Goal: Task Accomplishment & Management: Manage account settings

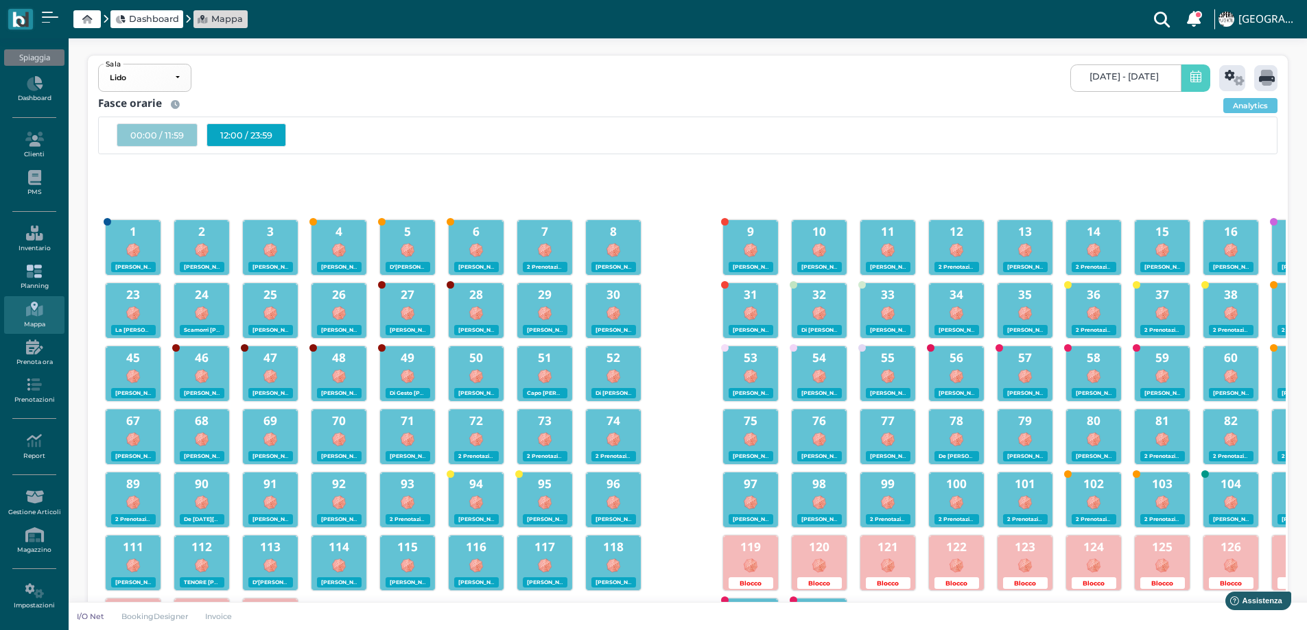
click at [35, 276] on icon at bounding box center [34, 271] width 60 height 15
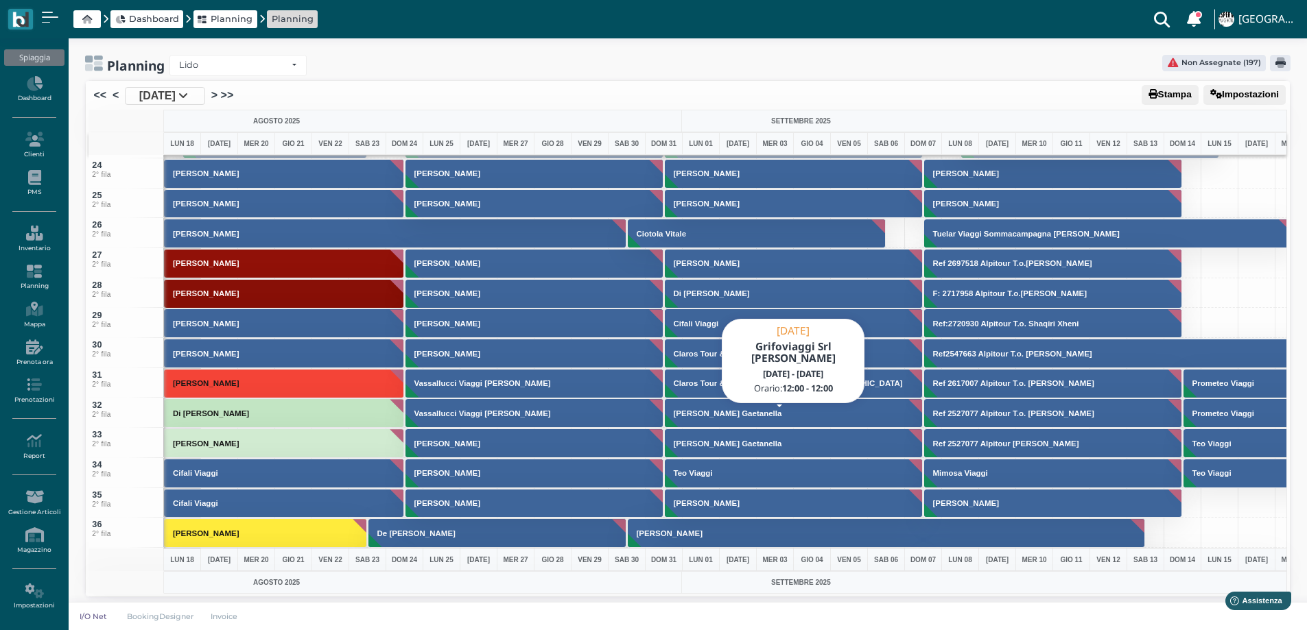
scroll to position [1029, 0]
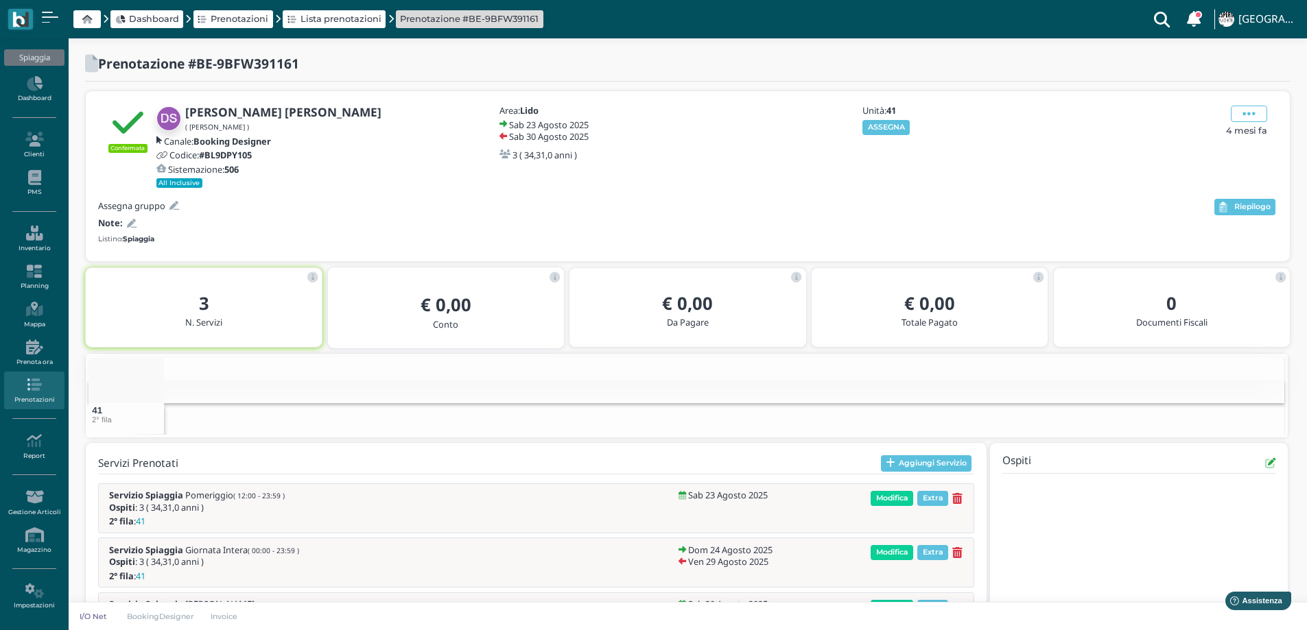
click at [130, 226] on icon at bounding box center [132, 224] width 10 height 9
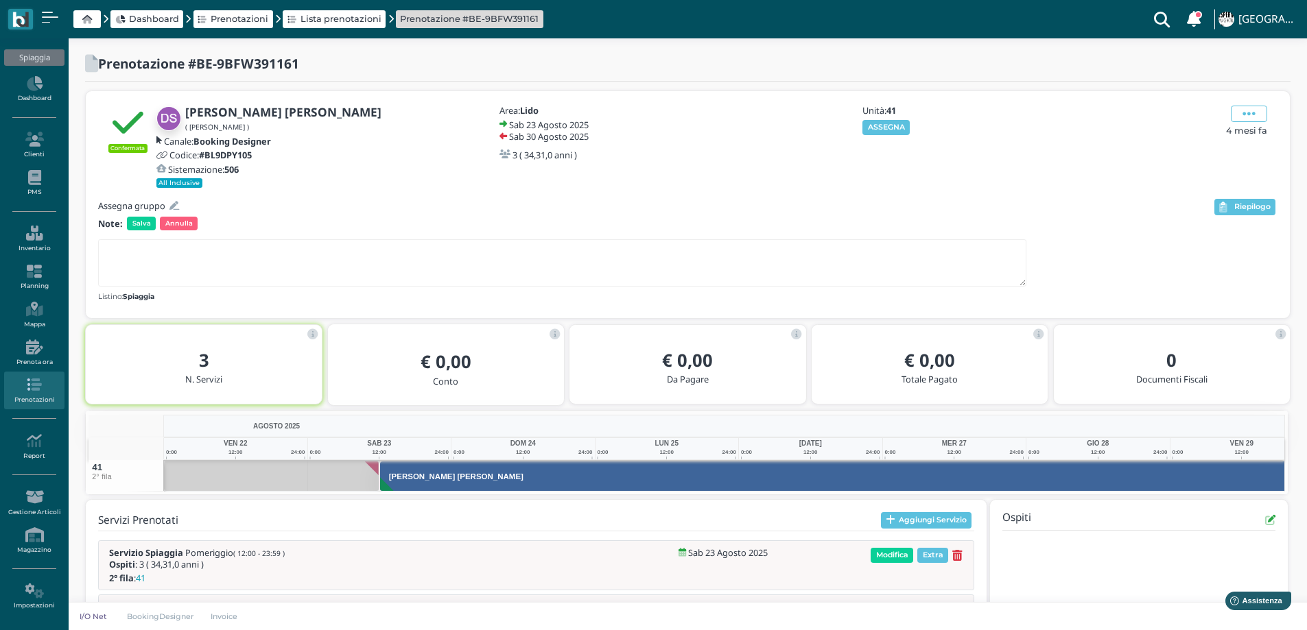
scroll to position [0, 100]
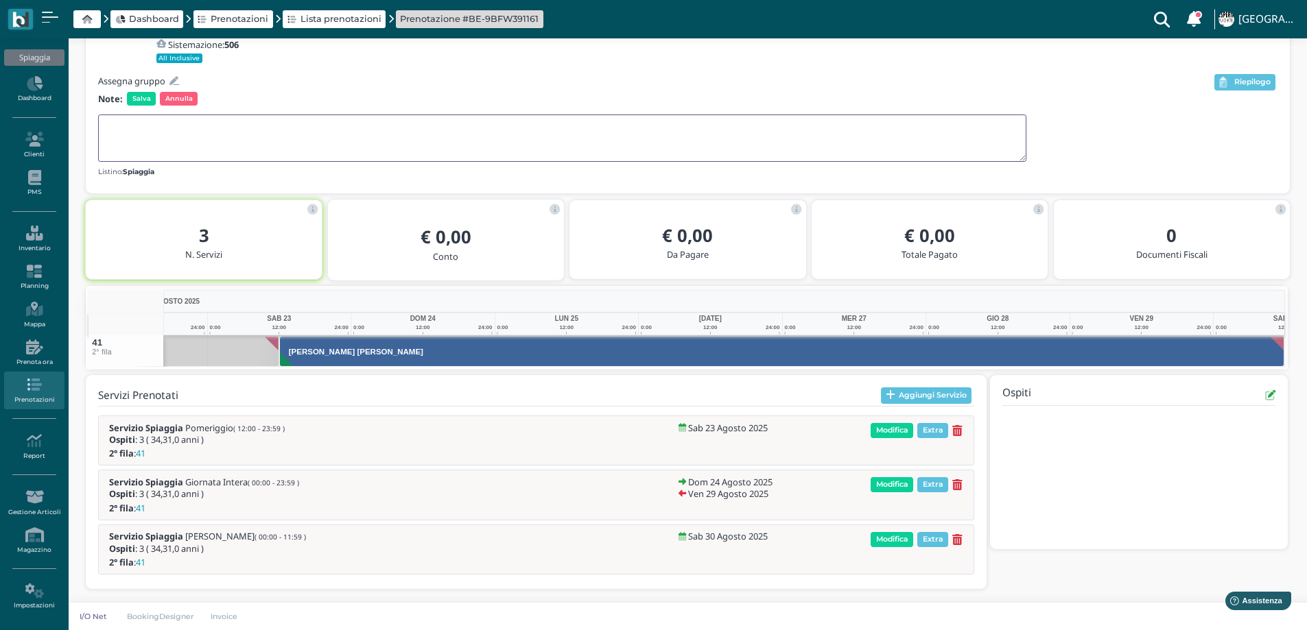
click at [129, 139] on textarea at bounding box center [562, 138] width 928 height 47
type textarea "2 ANZICHè 3 FILA"
click at [143, 100] on span "Salva" at bounding box center [141, 99] width 29 height 14
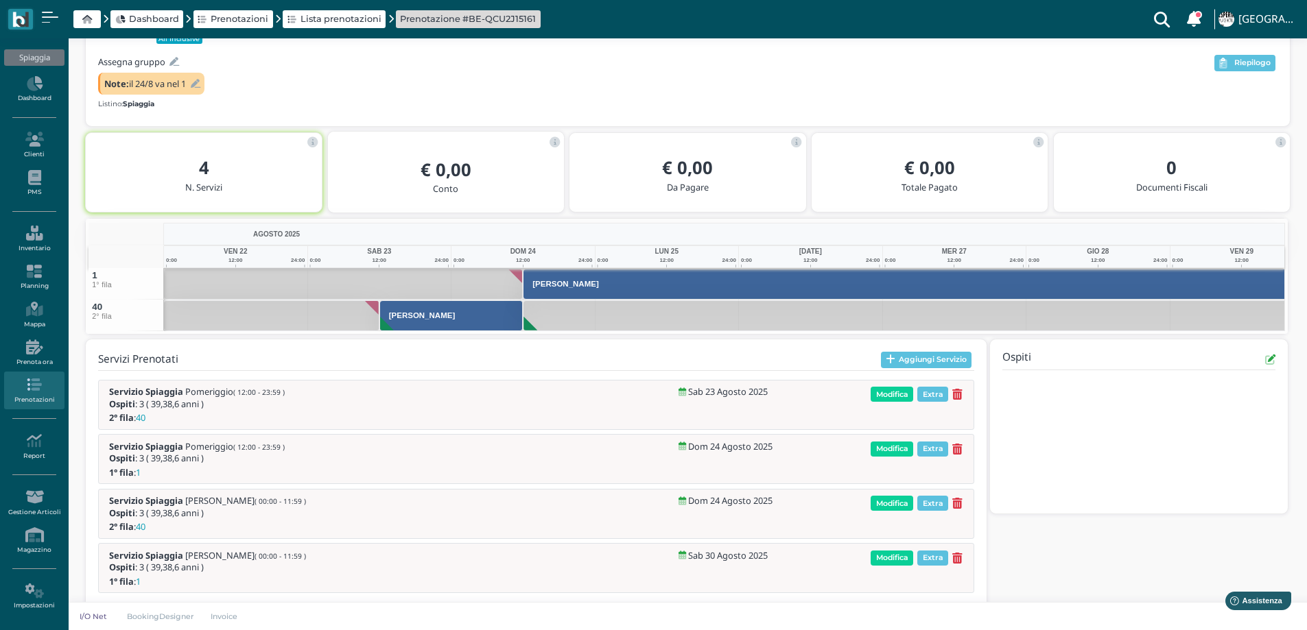
scroll to position [145, 0]
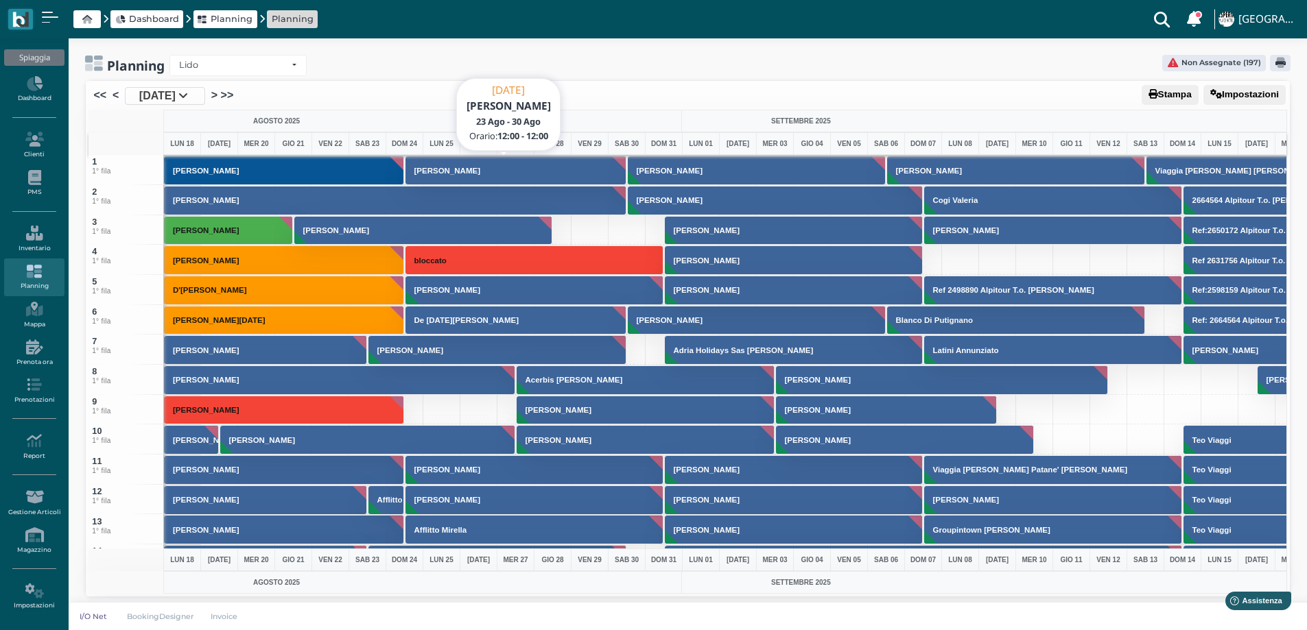
click at [482, 174] on h3 "Gaudenzi Giacomo" at bounding box center [447, 171] width 77 height 8
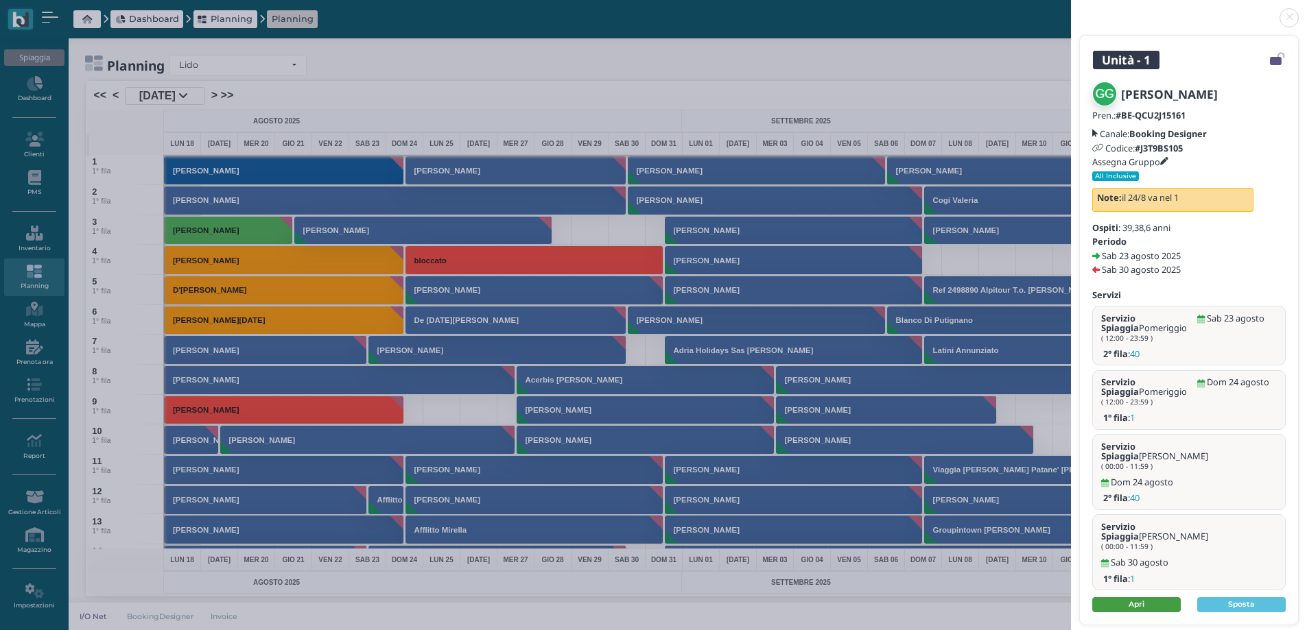
click at [1123, 597] on link "Apri" at bounding box center [1136, 604] width 88 height 15
click at [1071, 10] on link at bounding box center [1071, 10] width 0 height 0
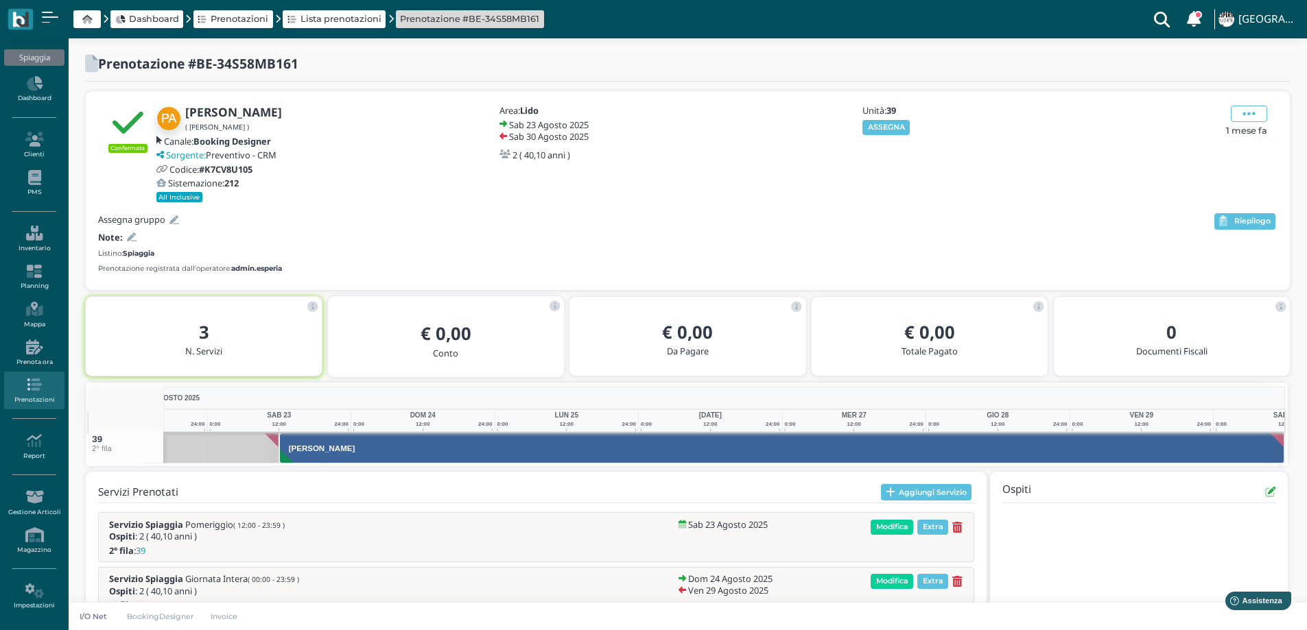
scroll to position [97, 0]
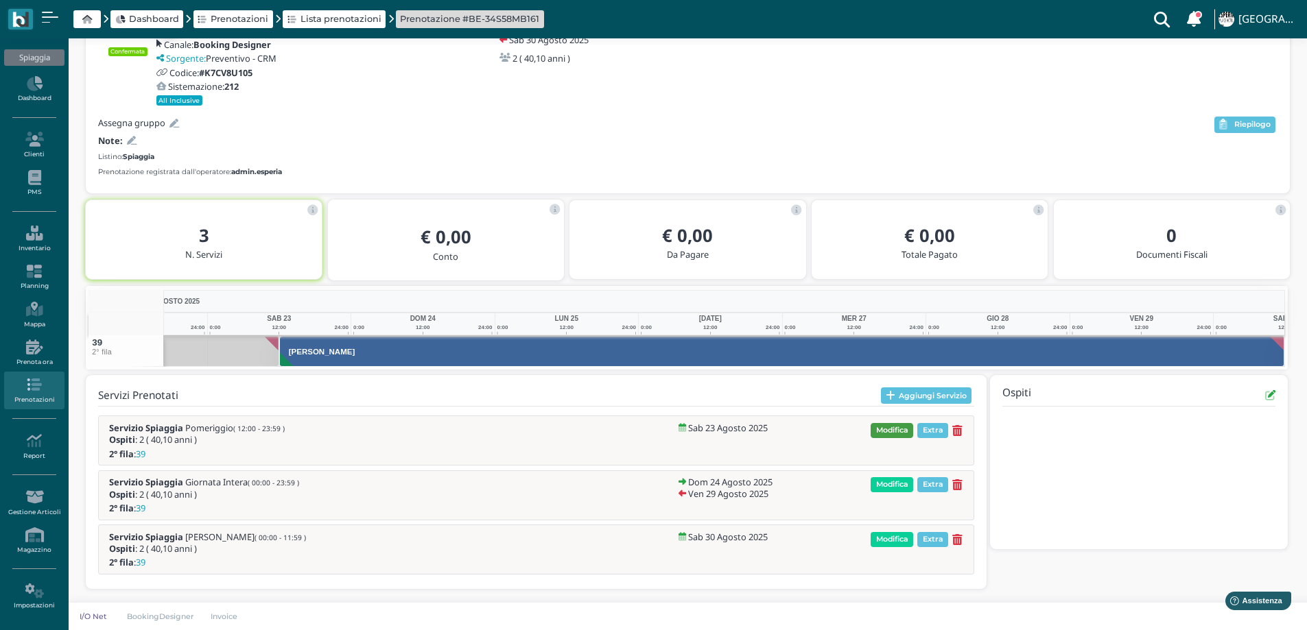
click at [886, 431] on span "Modifica" at bounding box center [891, 430] width 43 height 15
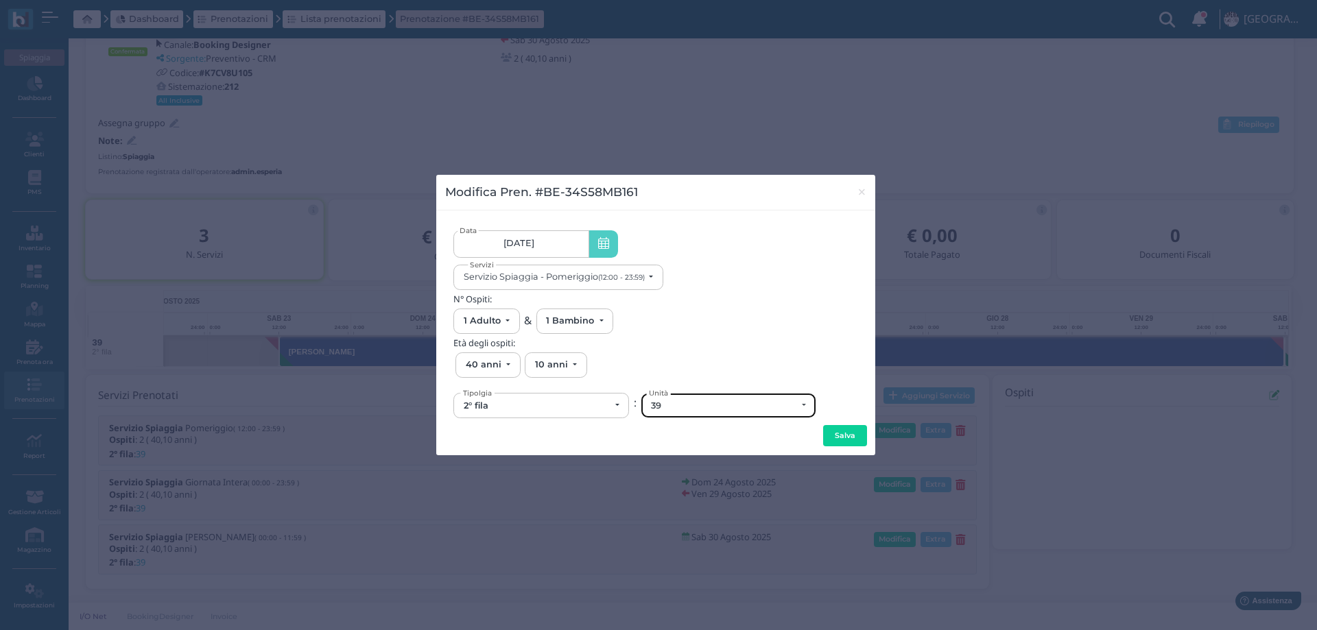
click at [678, 406] on div "39" at bounding box center [724, 406] width 146 height 11
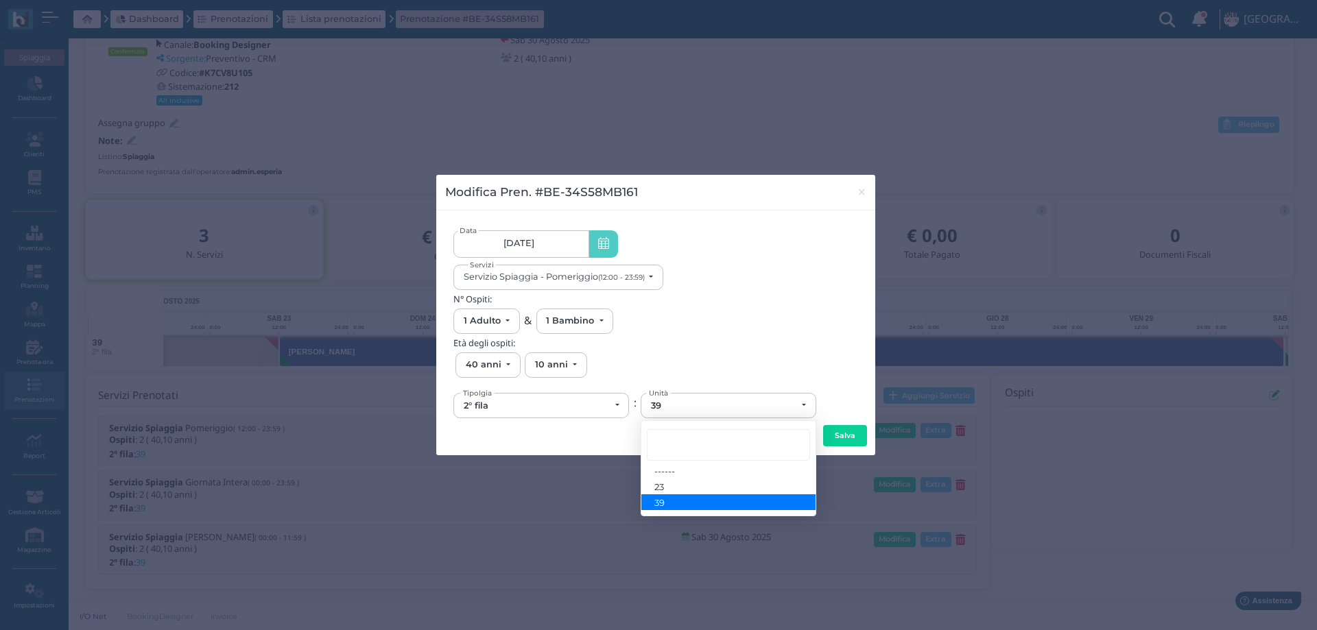
click at [686, 348] on h5 "Età degli ospiti:" at bounding box center [655, 343] width 405 height 10
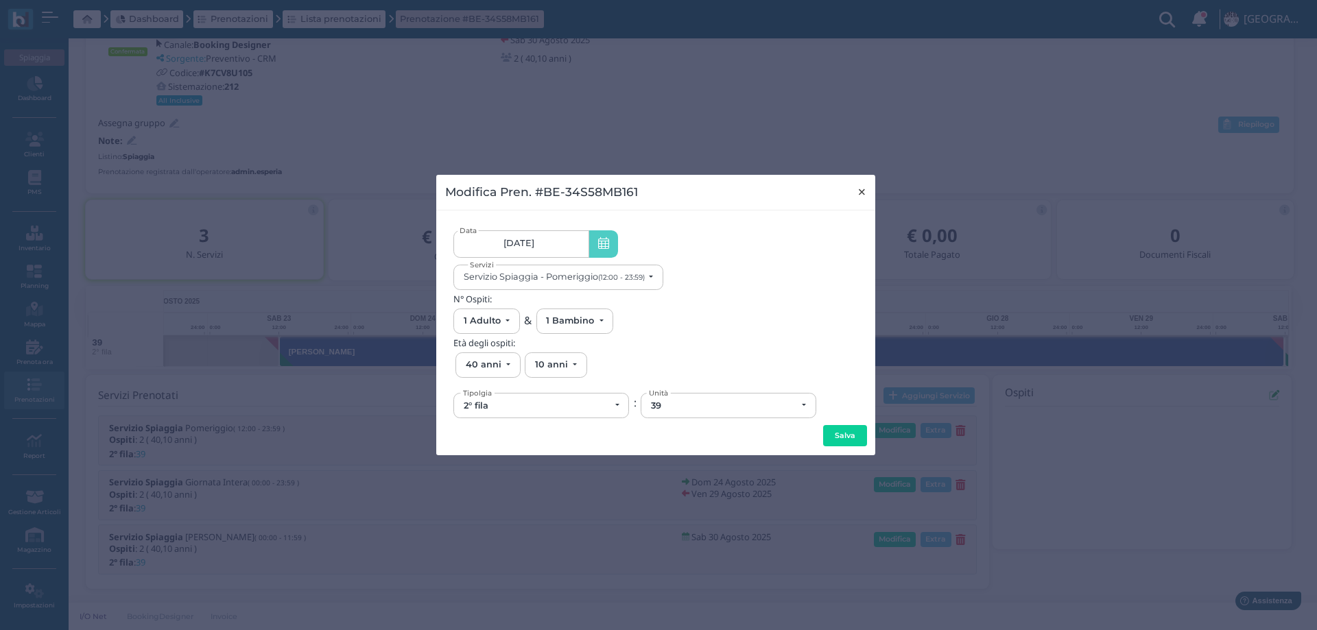
click at [863, 191] on span "×" at bounding box center [862, 192] width 10 height 18
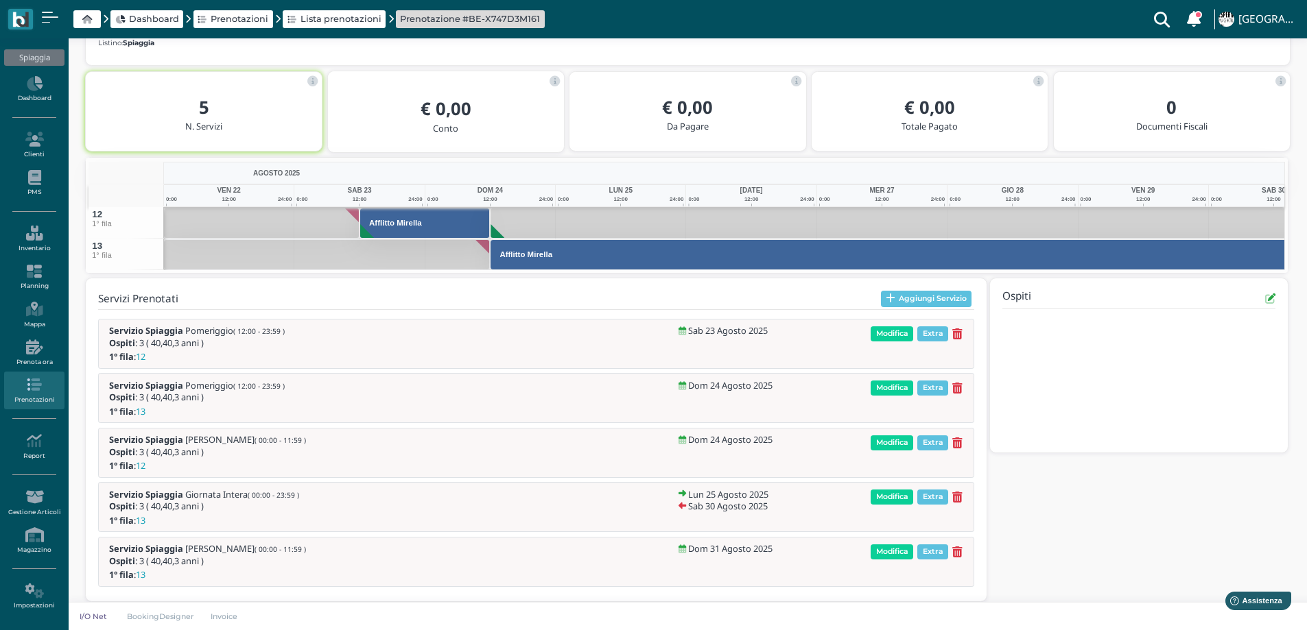
scroll to position [209, 0]
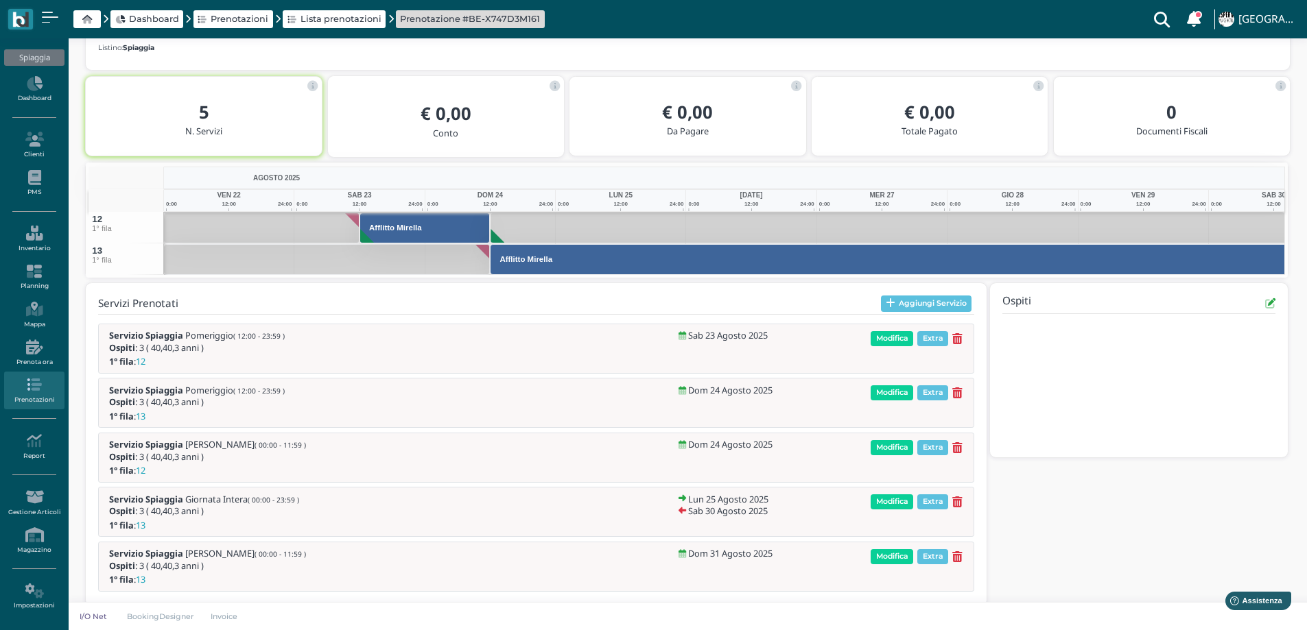
scroll to position [209, 0]
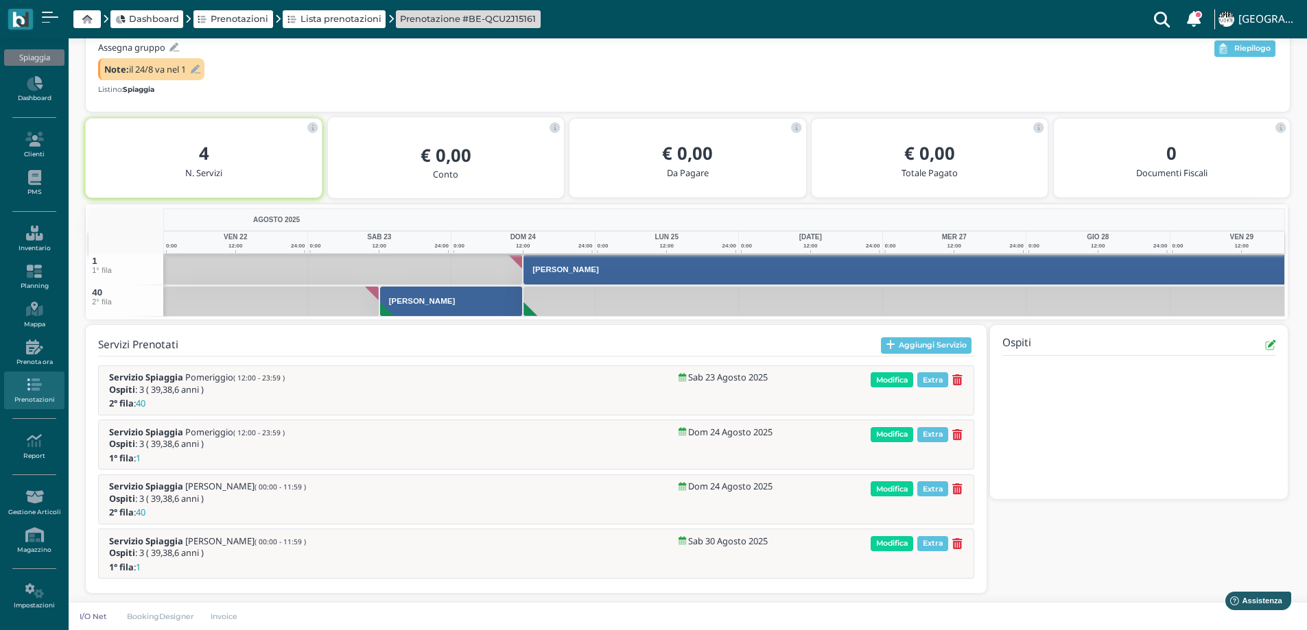
scroll to position [163, 0]
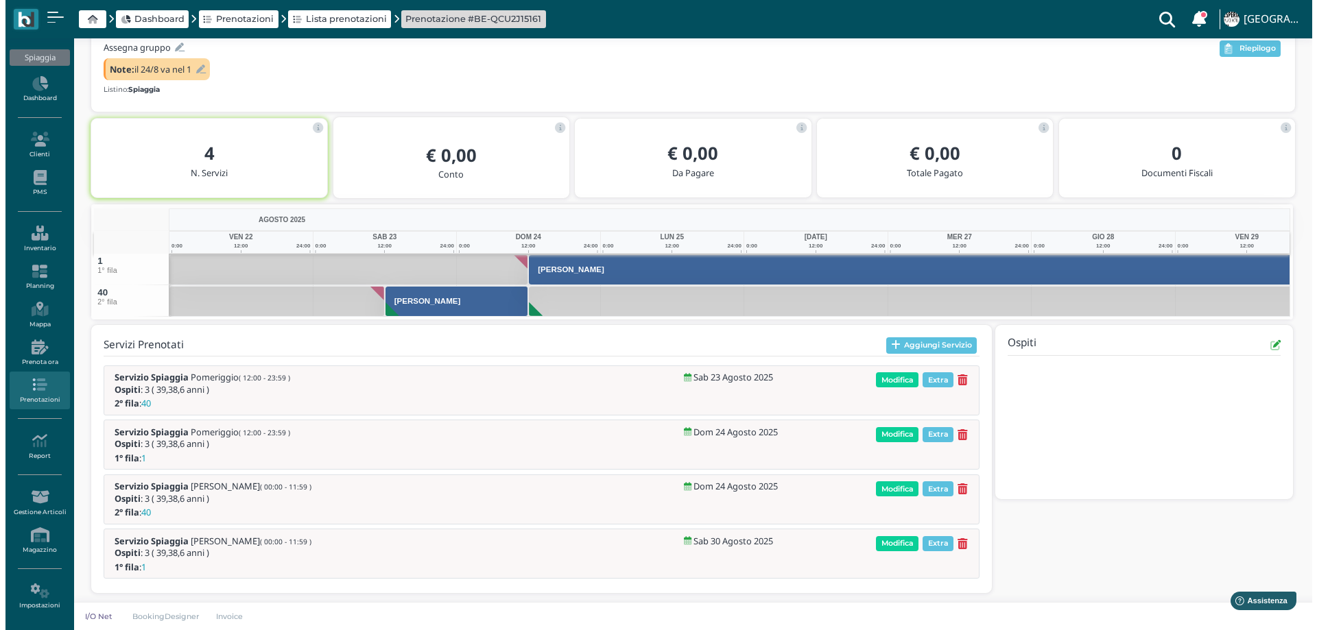
scroll to position [163, 0]
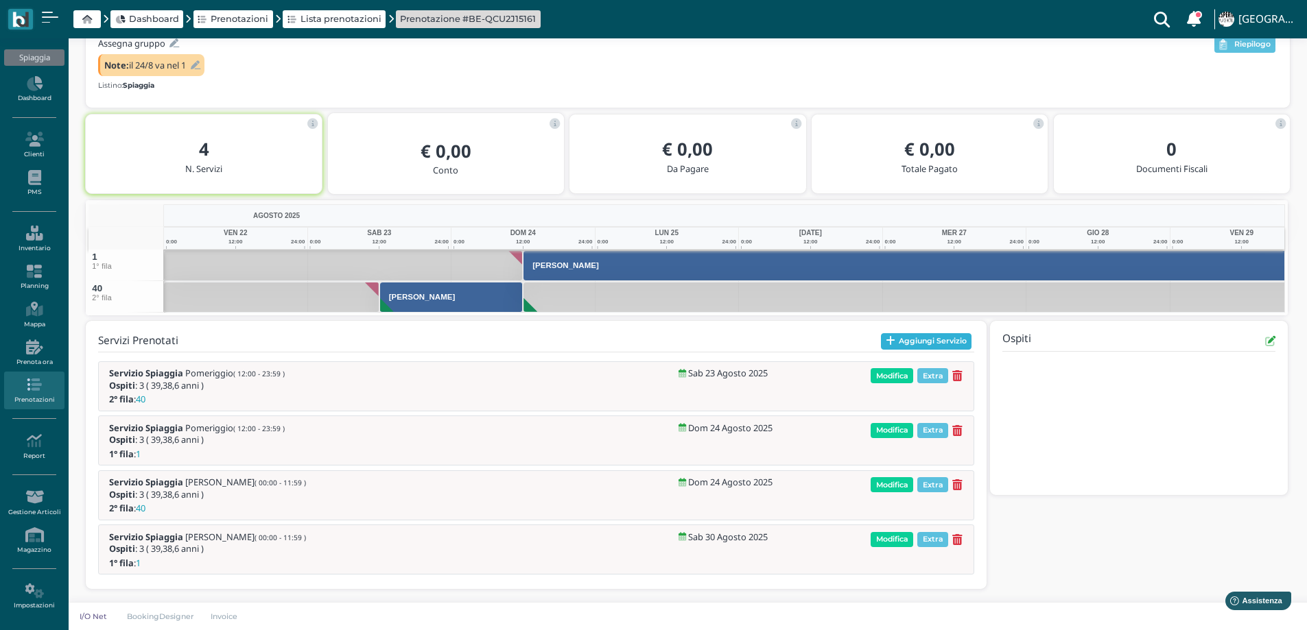
click at [937, 340] on button "Aggiungi Servizio" at bounding box center [926, 341] width 91 height 16
click at [0, 0] on div at bounding box center [0, 0] width 0 height 0
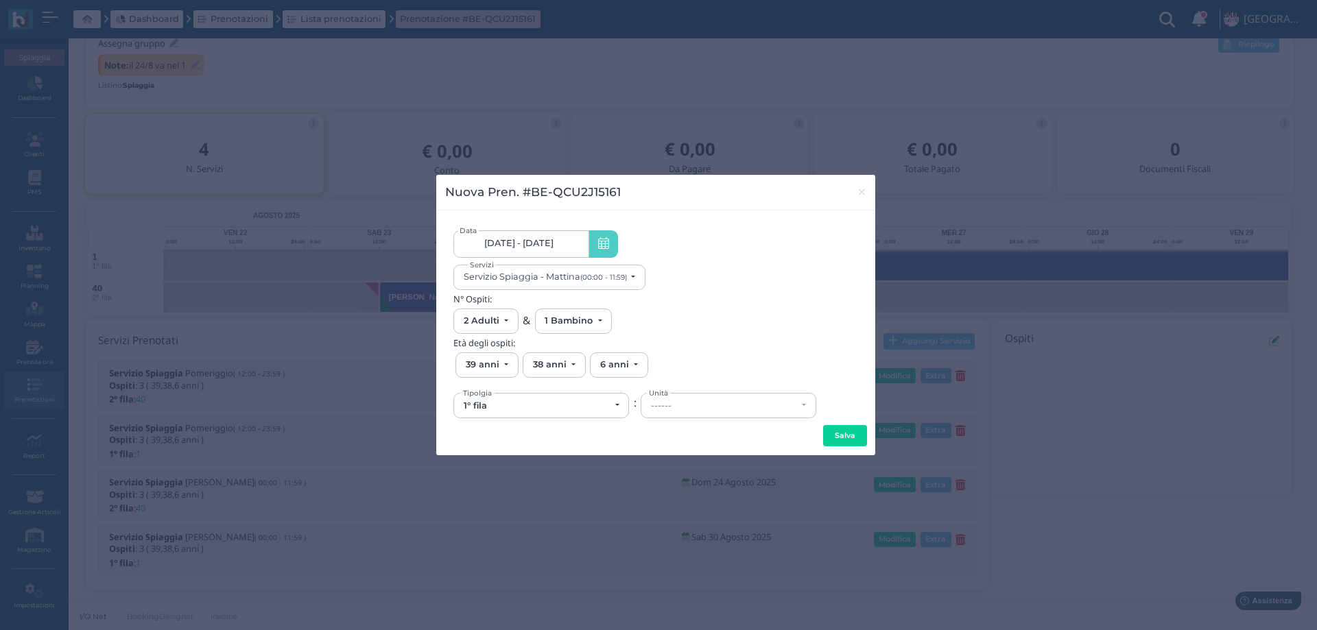
click at [551, 246] on span "23/08/25 - 30/08/25" at bounding box center [518, 243] width 69 height 11
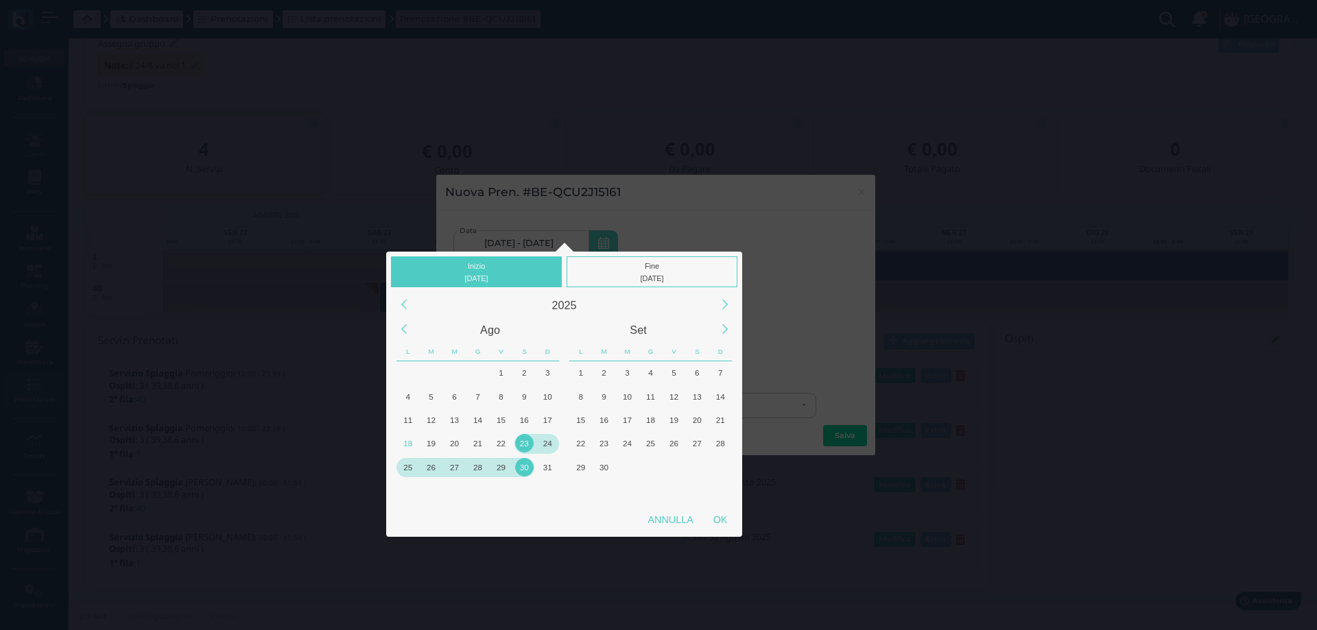
click at [404, 469] on div "25" at bounding box center [408, 467] width 19 height 19
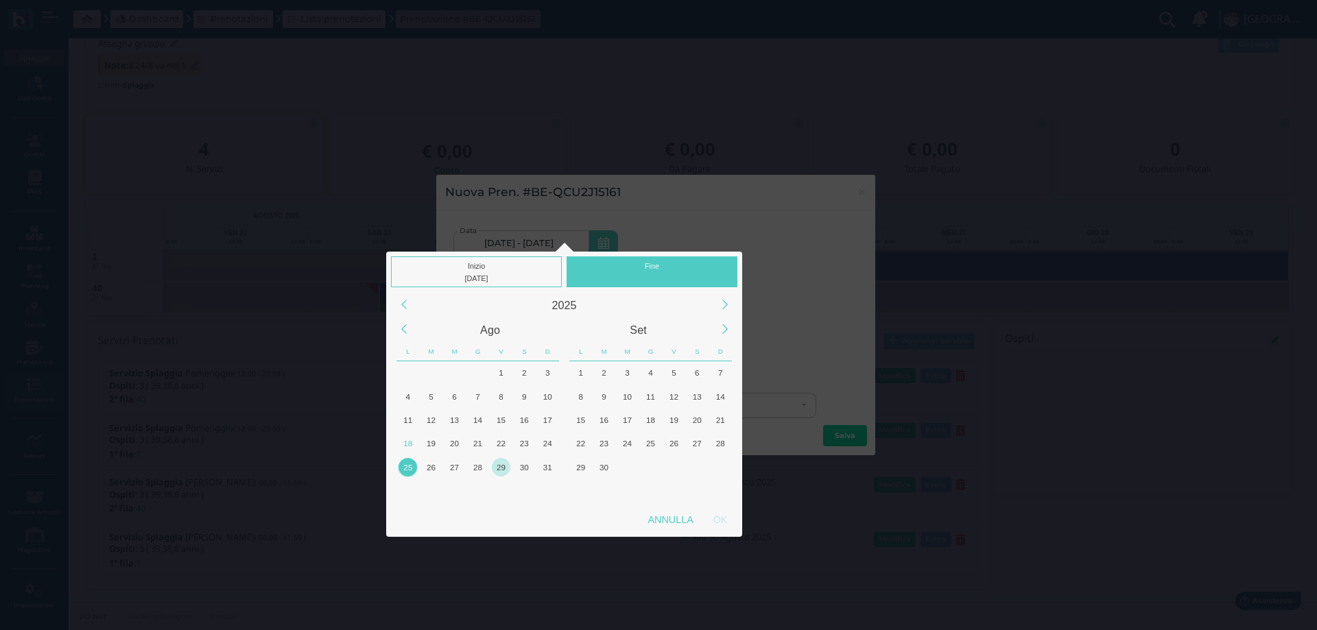
click at [501, 466] on div "29" at bounding box center [501, 467] width 19 height 19
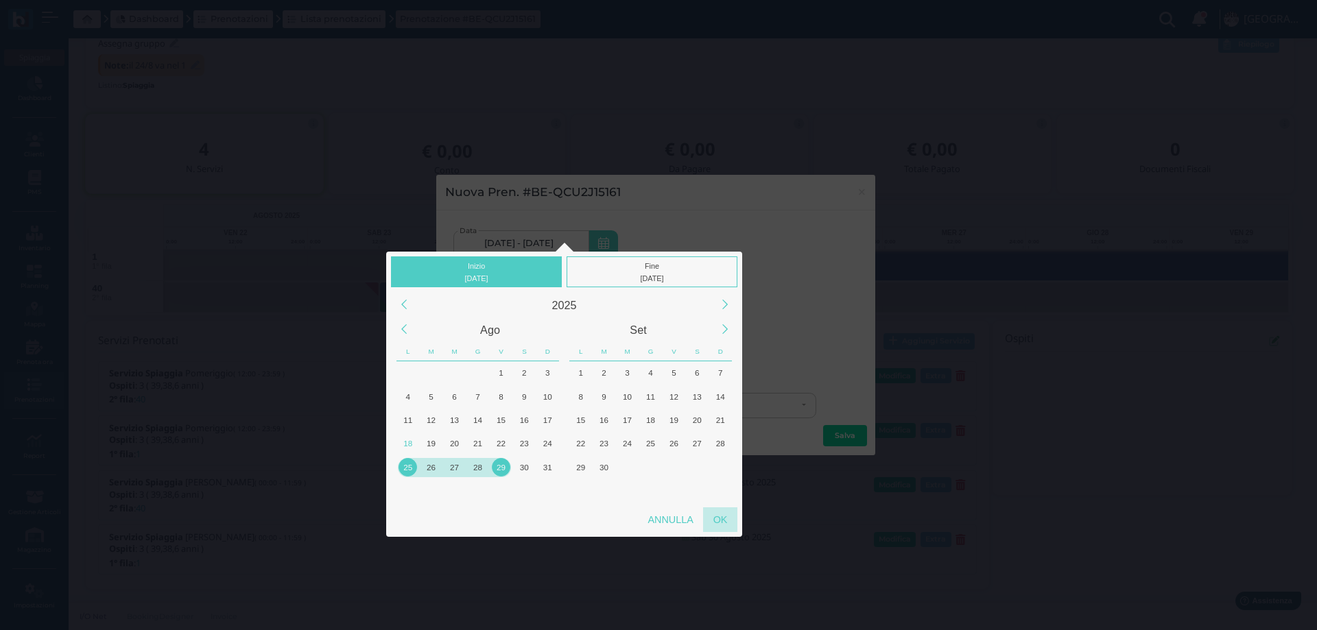
drag, startPoint x: 717, startPoint y: 520, endPoint x: 728, endPoint y: 490, distance: 31.5
click at [717, 519] on div "OK" at bounding box center [720, 520] width 34 height 25
type input "25/08/2025 - 29/08/2025"
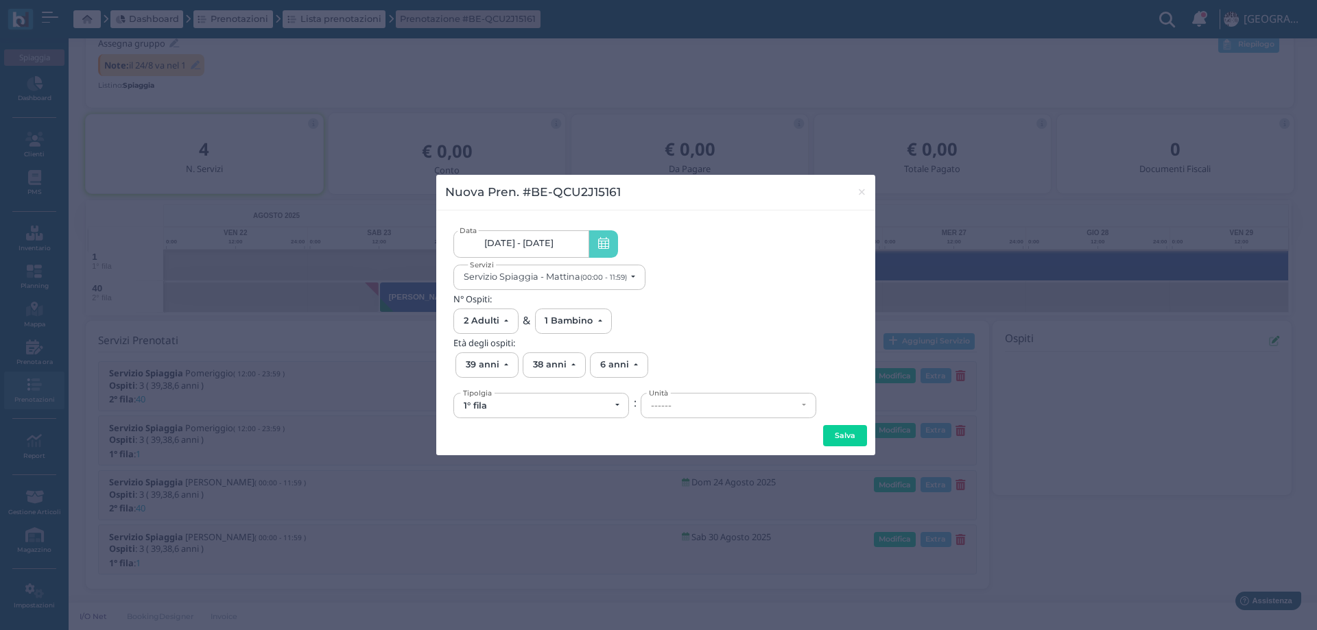
scroll to position [0, 128]
click at [578, 280] on div "Servizio Spiaggia - Mattina (00:00 - 11:59)" at bounding box center [545, 277] width 163 height 10
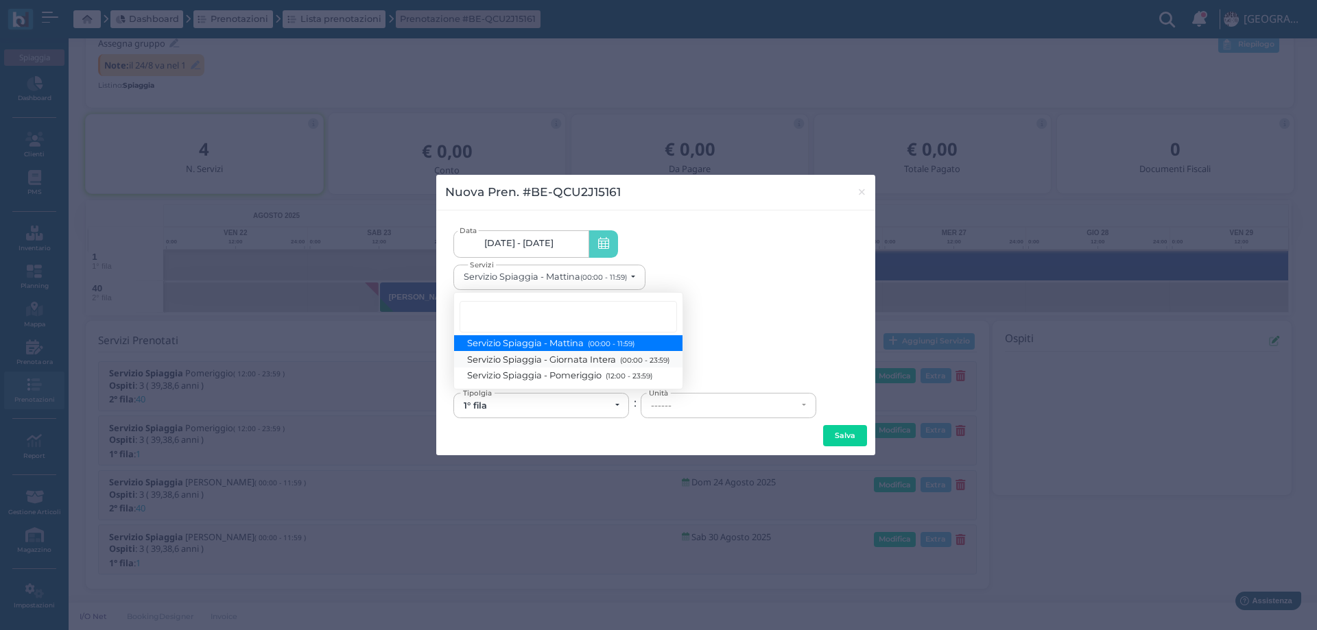
click at [579, 360] on span "Servizio Spiaggia - Giornata Intera (00:00 - 23:59)" at bounding box center [569, 359] width 202 height 12
select select "1368"
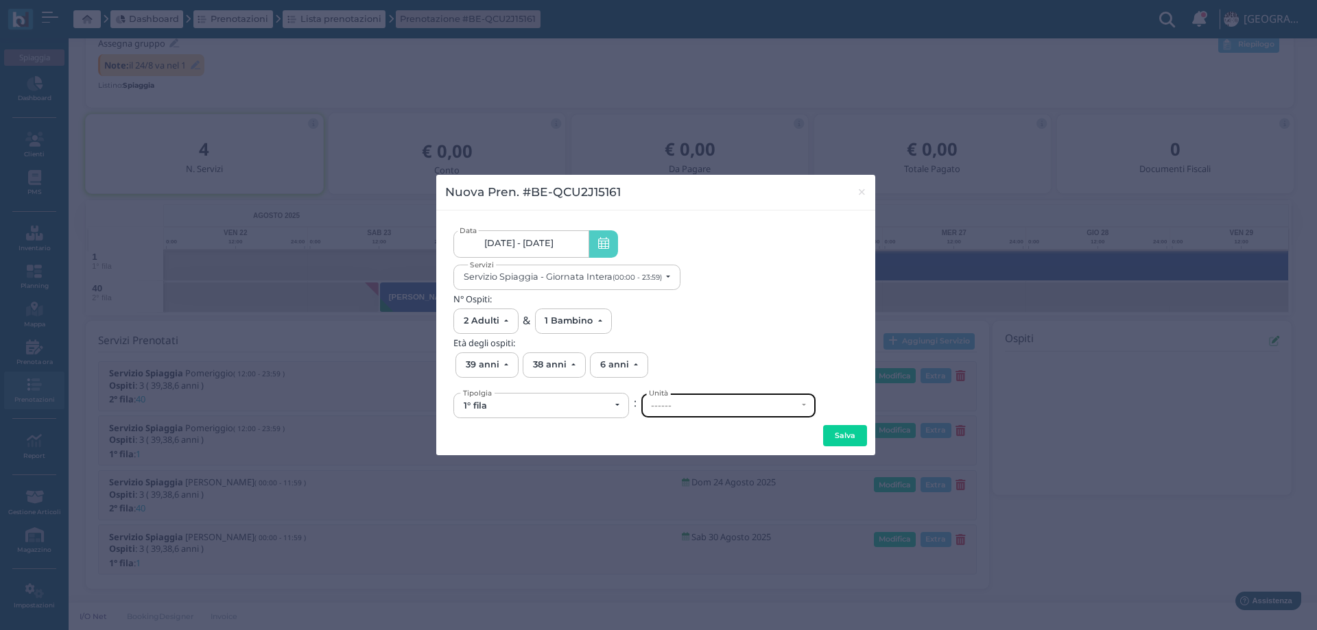
click at [696, 403] on div "------" at bounding box center [724, 406] width 146 height 11
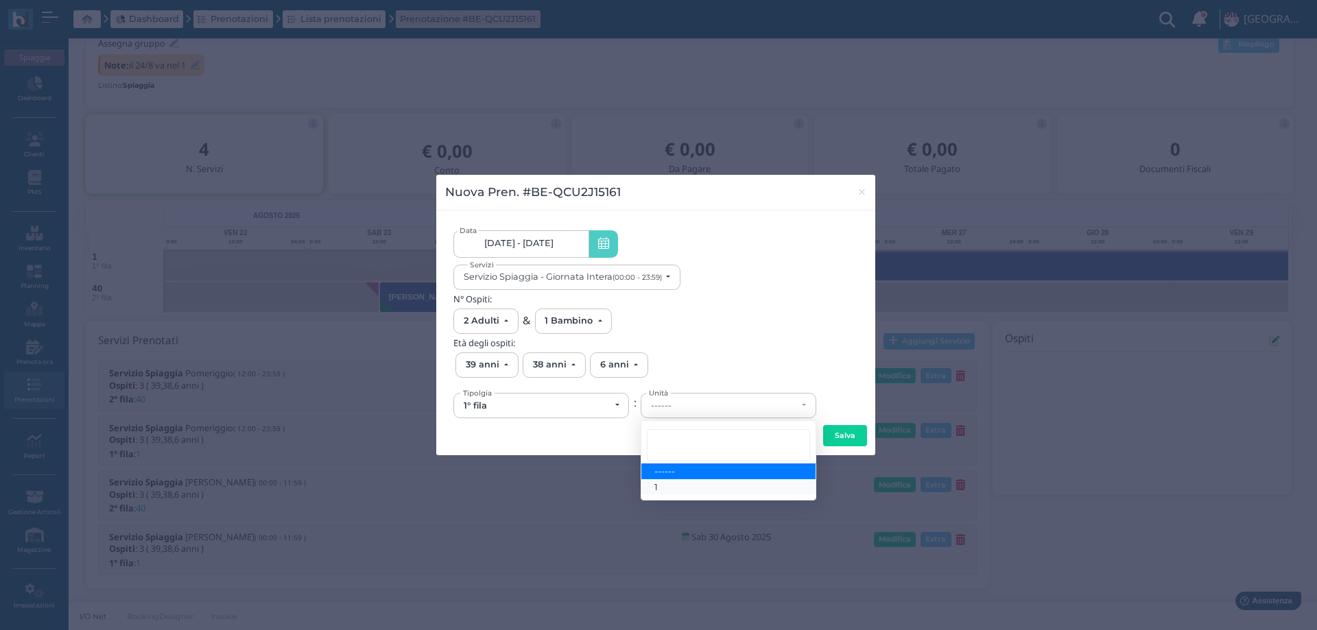
click at [674, 487] on link "1" at bounding box center [728, 487] width 174 height 16
select select "6125"
click at [855, 436] on button "Salva" at bounding box center [845, 436] width 44 height 22
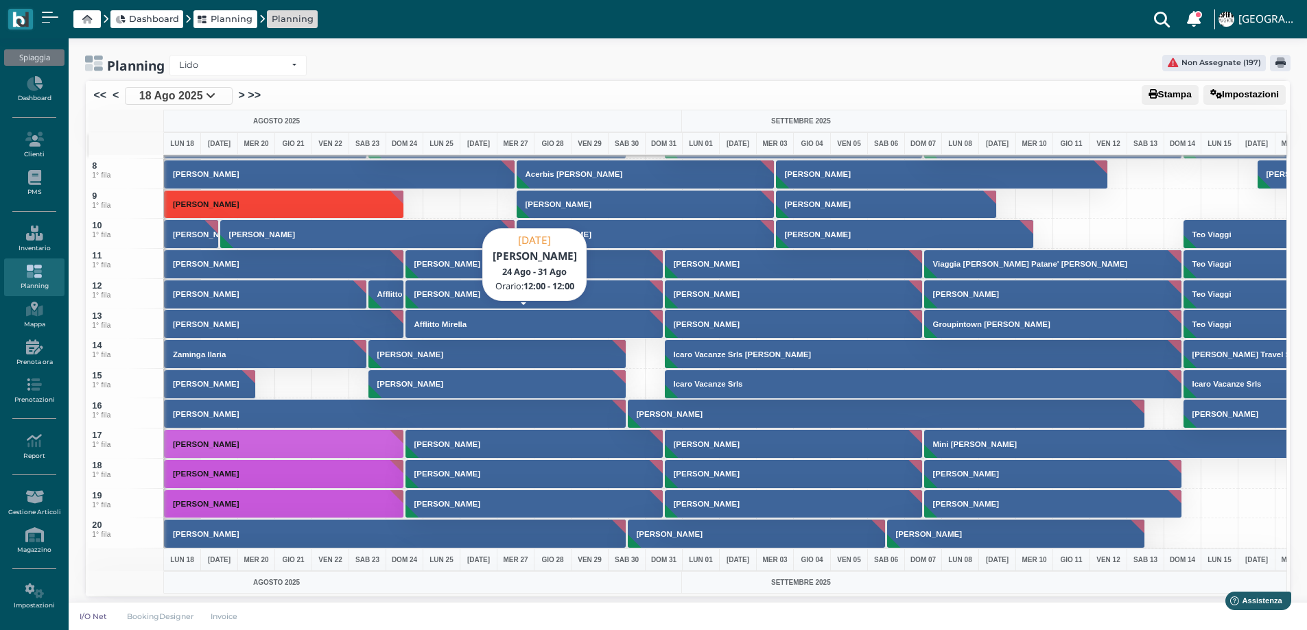
scroll to position [137, 0]
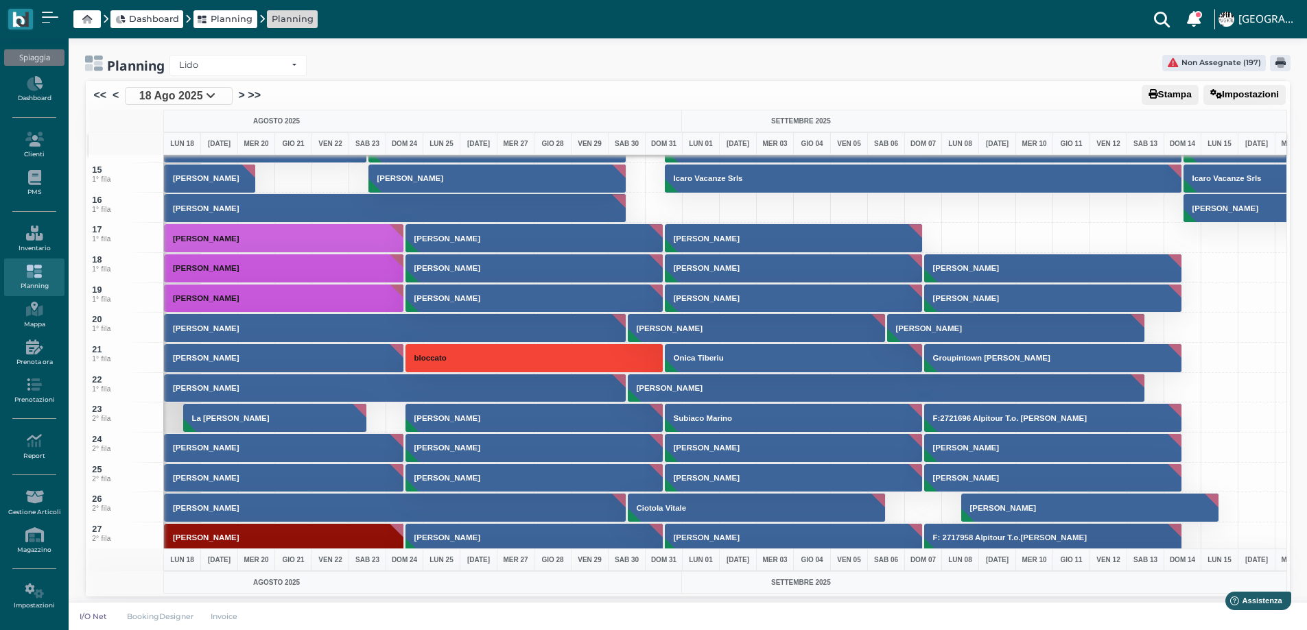
scroll to position [137, 0]
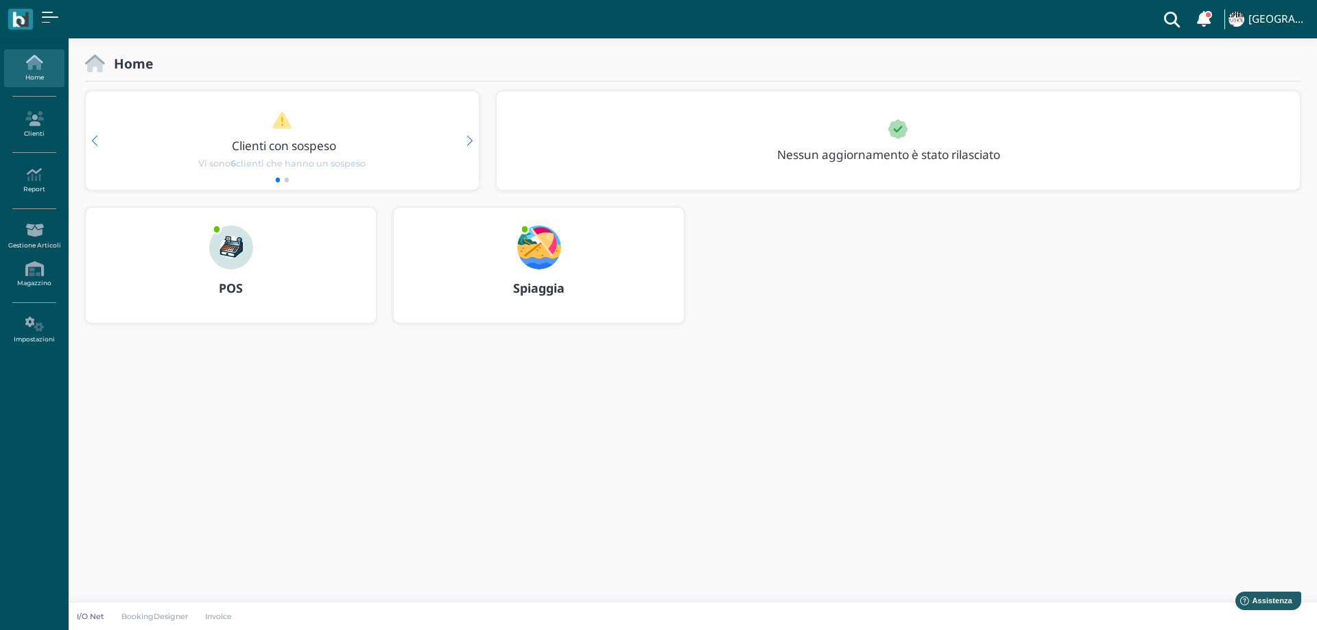
click at [545, 233] on img at bounding box center [539, 248] width 44 height 44
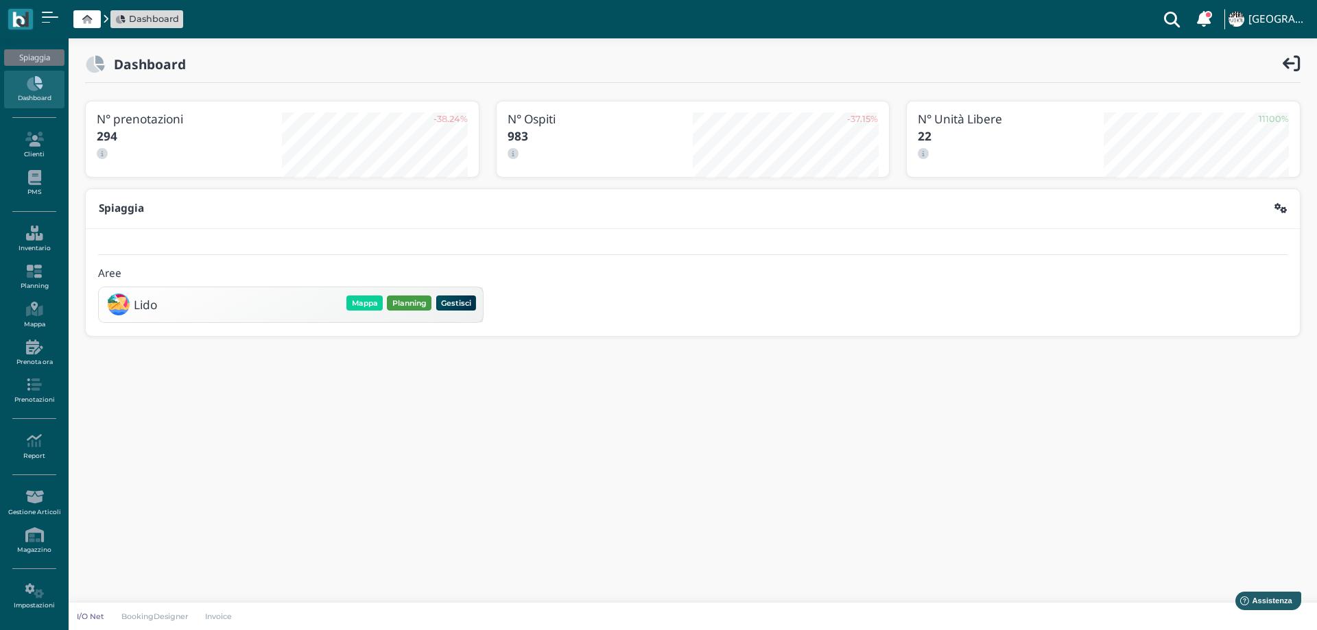
click at [401, 300] on button "Planning" at bounding box center [409, 303] width 45 height 15
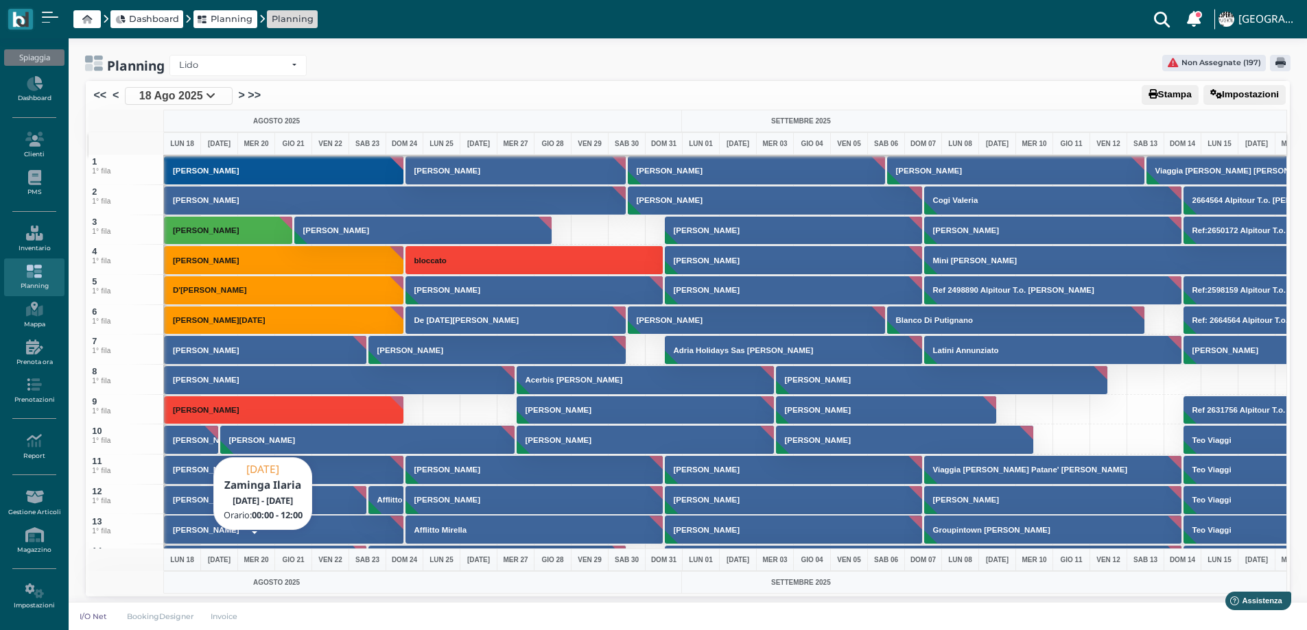
scroll to position [69, 0]
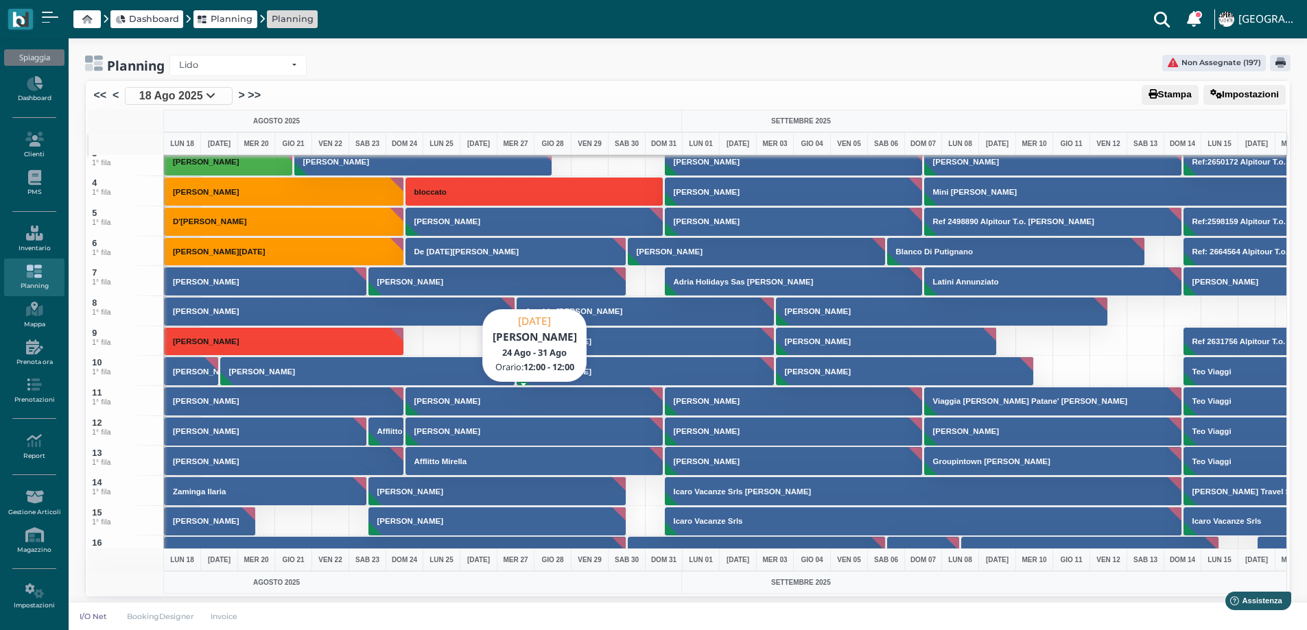
click at [465, 400] on button "[PERSON_NAME]" at bounding box center [534, 401] width 259 height 29
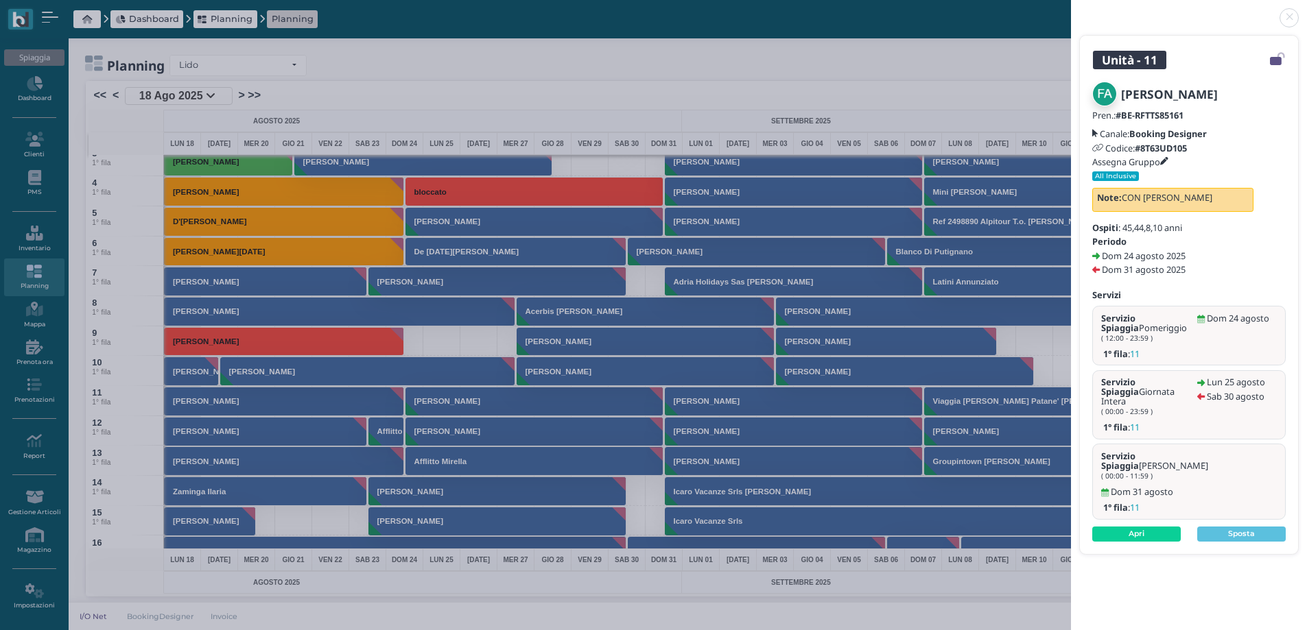
click at [1167, 158] on icon at bounding box center [1164, 162] width 8 height 8
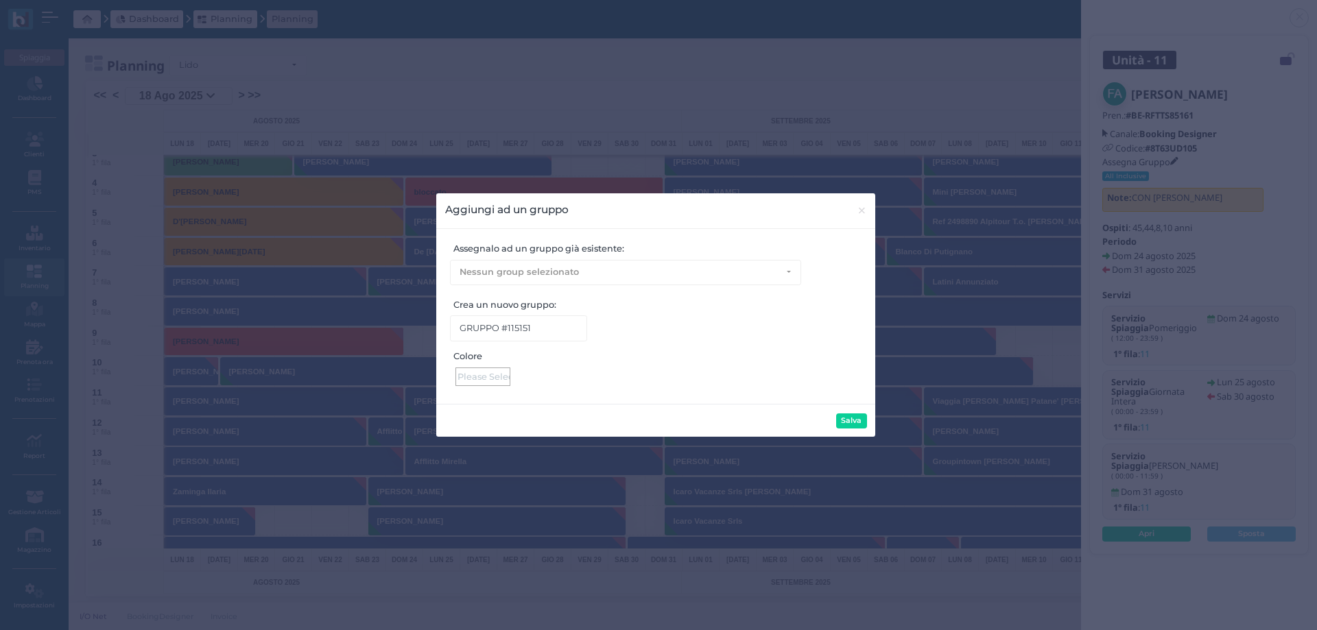
click at [475, 382] on div at bounding box center [482, 377] width 55 height 19
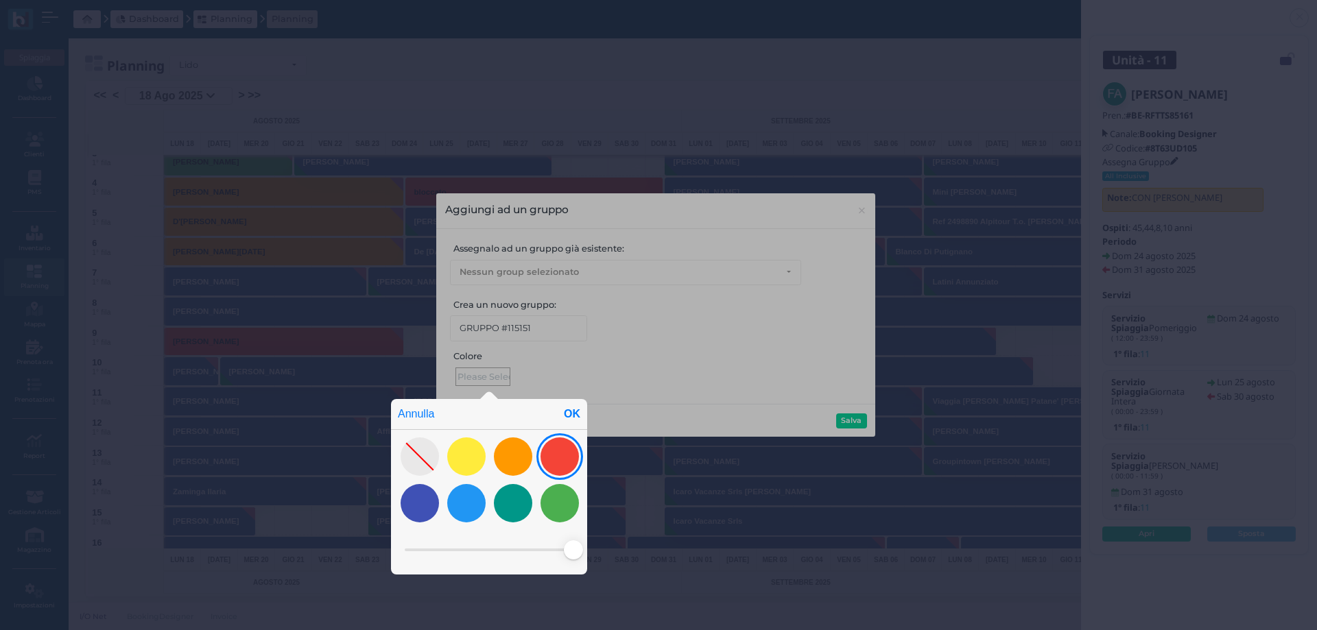
drag, startPoint x: 486, startPoint y: 549, endPoint x: 570, endPoint y: 475, distance: 111.8
click at [582, 547] on span at bounding box center [573, 550] width 19 height 19
click at [570, 415] on div "OK" at bounding box center [572, 414] width 30 height 30
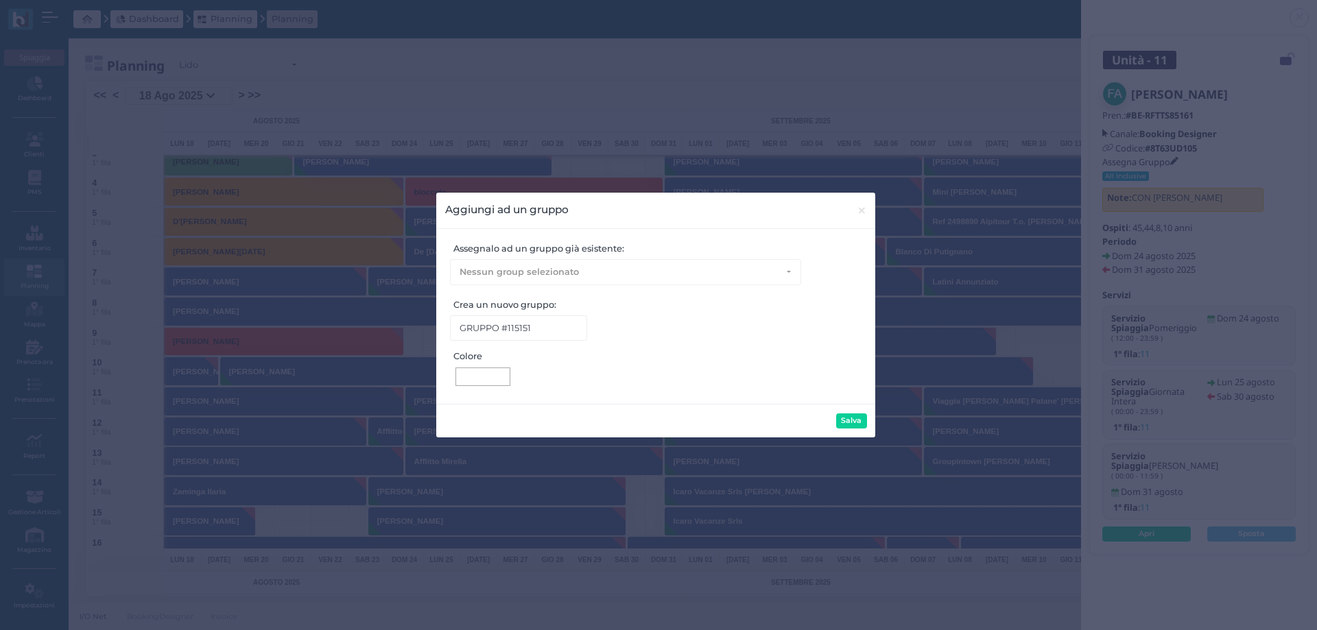
click at [487, 373] on div at bounding box center [482, 376] width 49 height 13
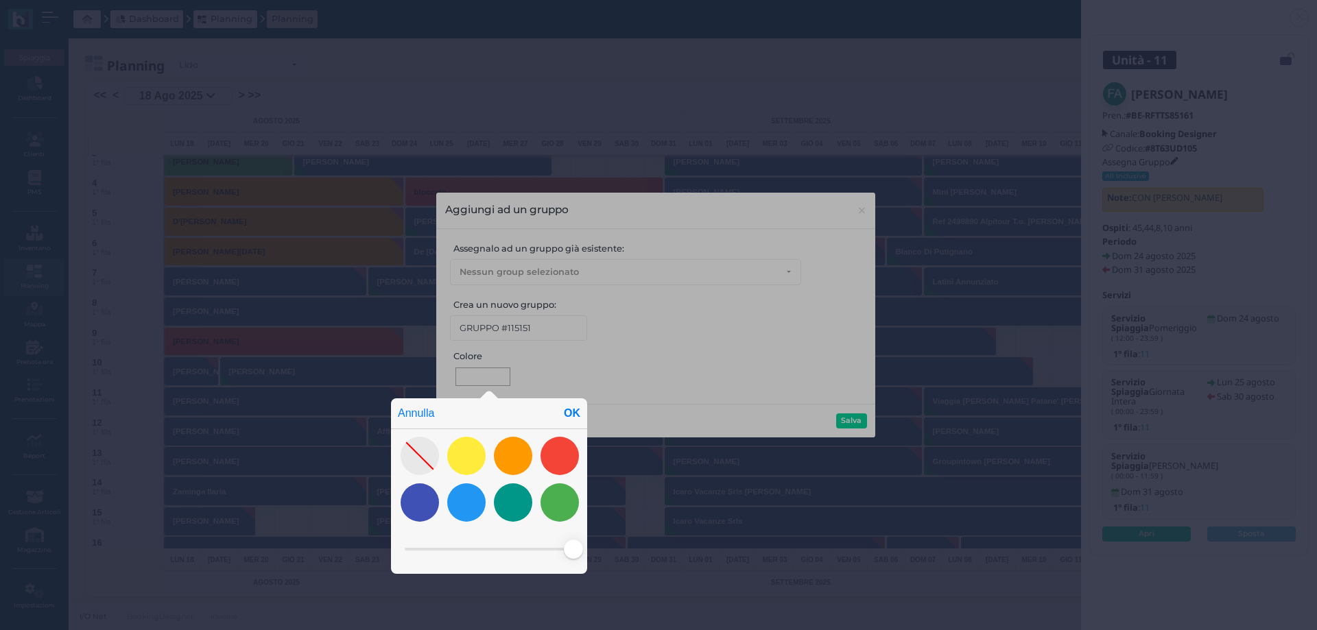
drag, startPoint x: 490, startPoint y: 549, endPoint x: 581, endPoint y: 549, distance: 91.2
click at [581, 549] on span at bounding box center [573, 549] width 19 height 19
click at [576, 416] on div "OK" at bounding box center [572, 414] width 30 height 30
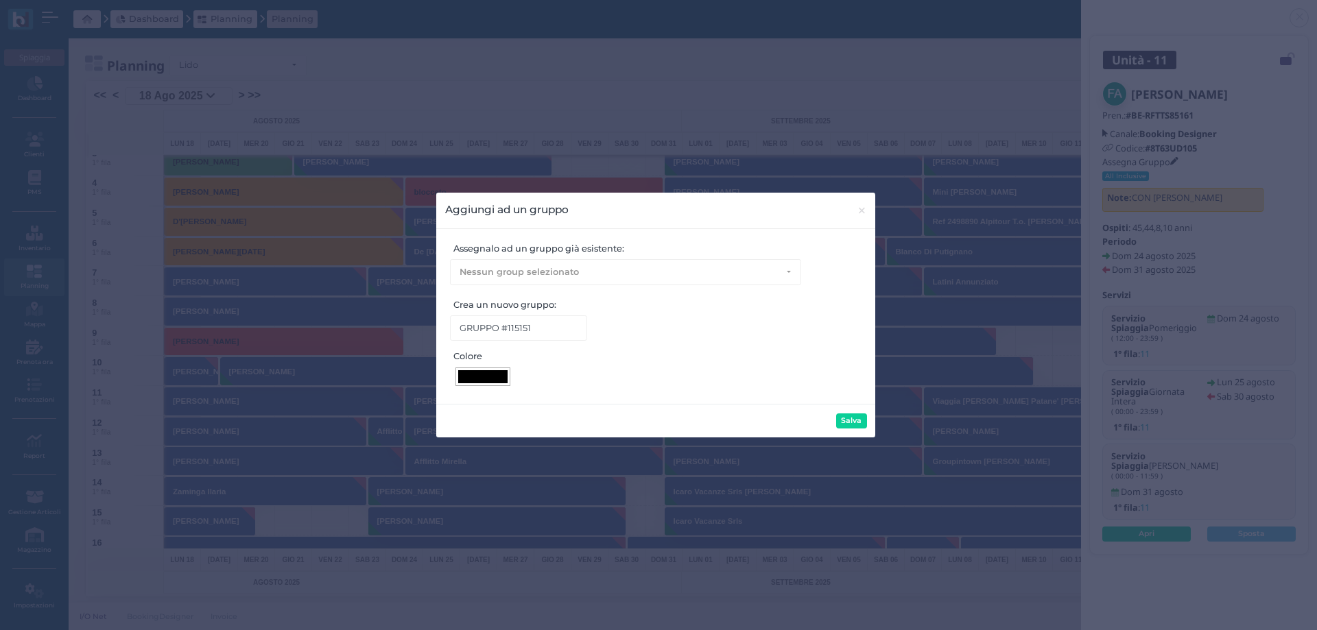
click at [493, 374] on div at bounding box center [482, 376] width 49 height 13
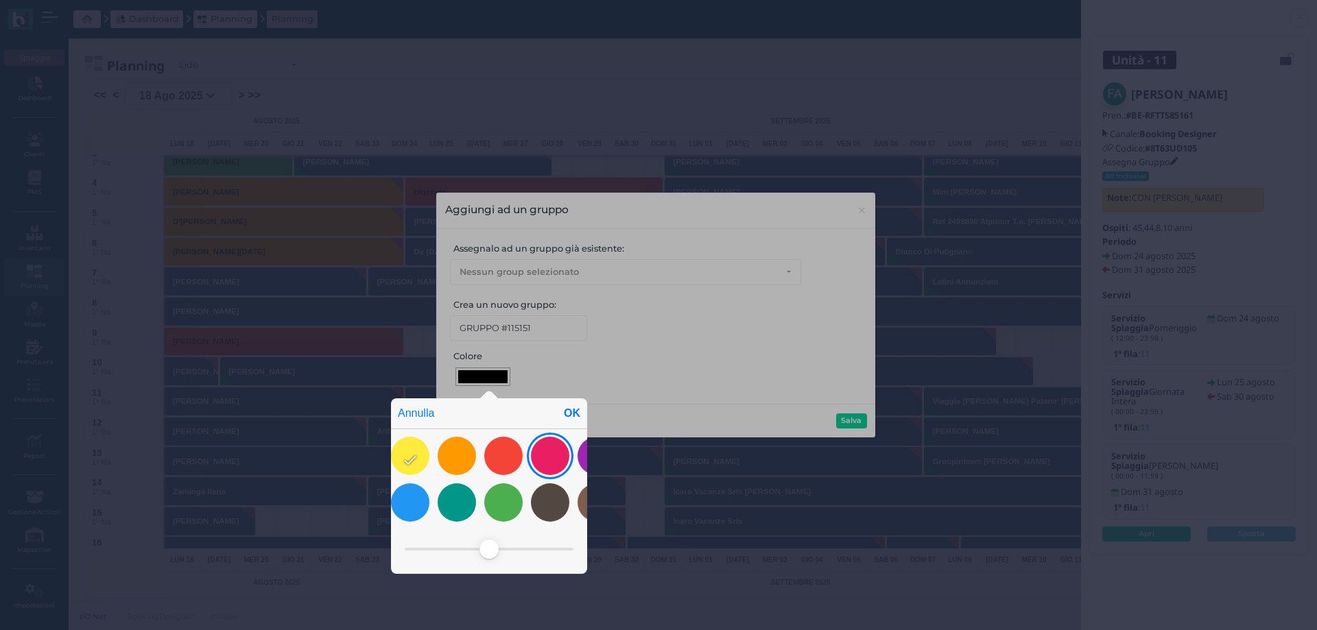
click at [556, 459] on div at bounding box center [550, 456] width 38 height 38
click at [569, 410] on div "OK" at bounding box center [572, 414] width 30 height 30
type input "#ea1e63"
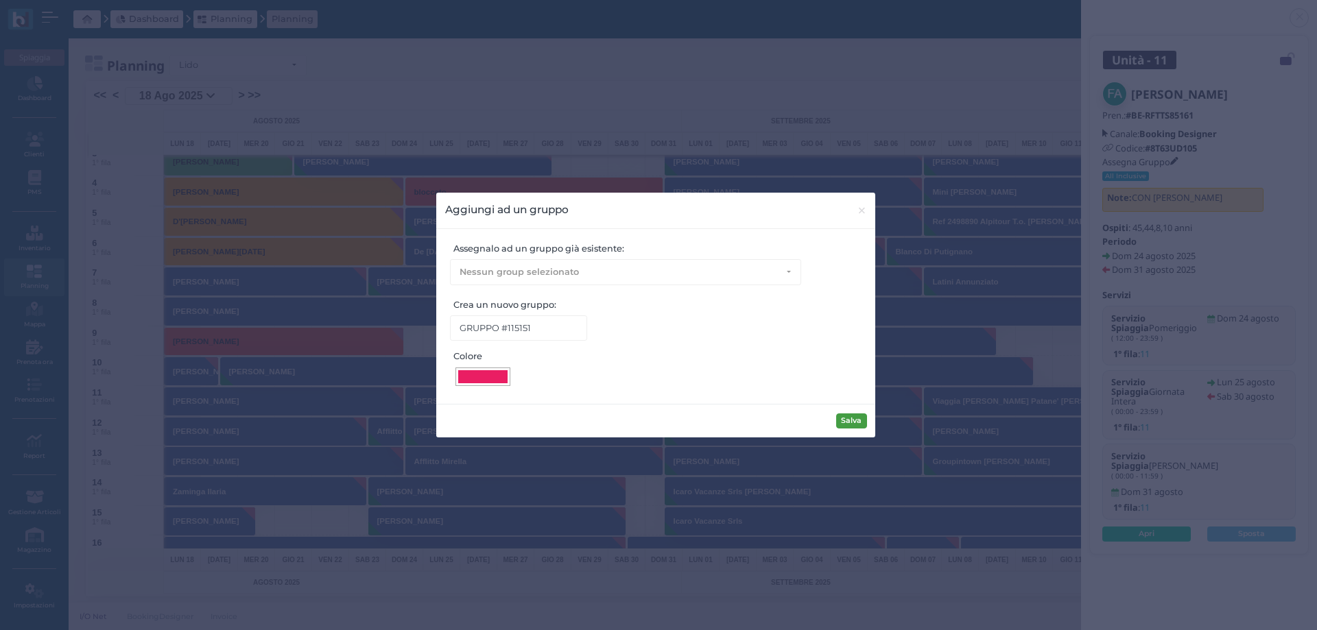
click at [850, 422] on button "Salva" at bounding box center [851, 421] width 31 height 15
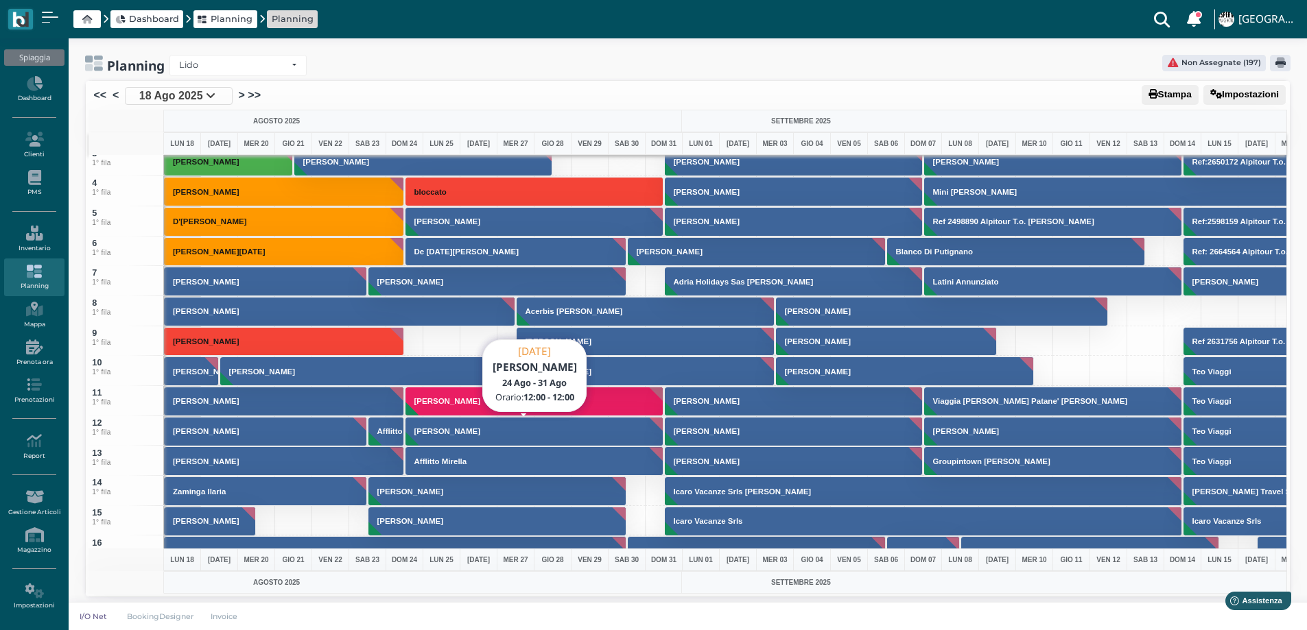
click at [483, 435] on button "[PERSON_NAME]" at bounding box center [534, 431] width 259 height 29
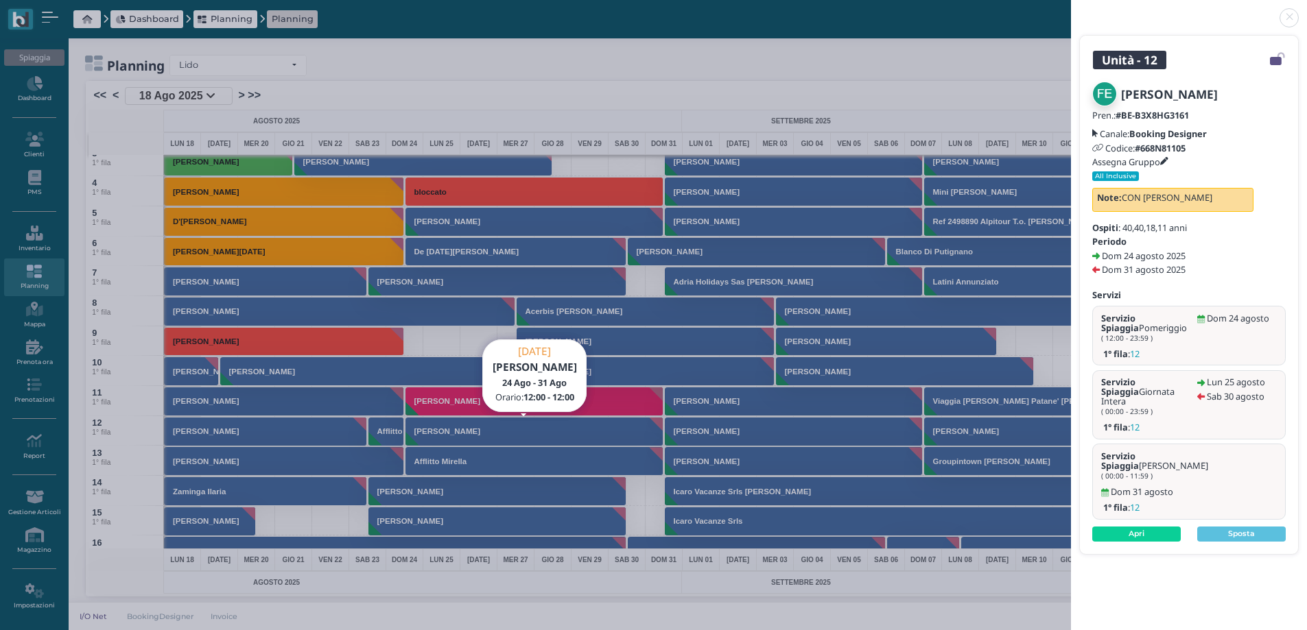
click at [1168, 158] on icon at bounding box center [1164, 162] width 8 height 8
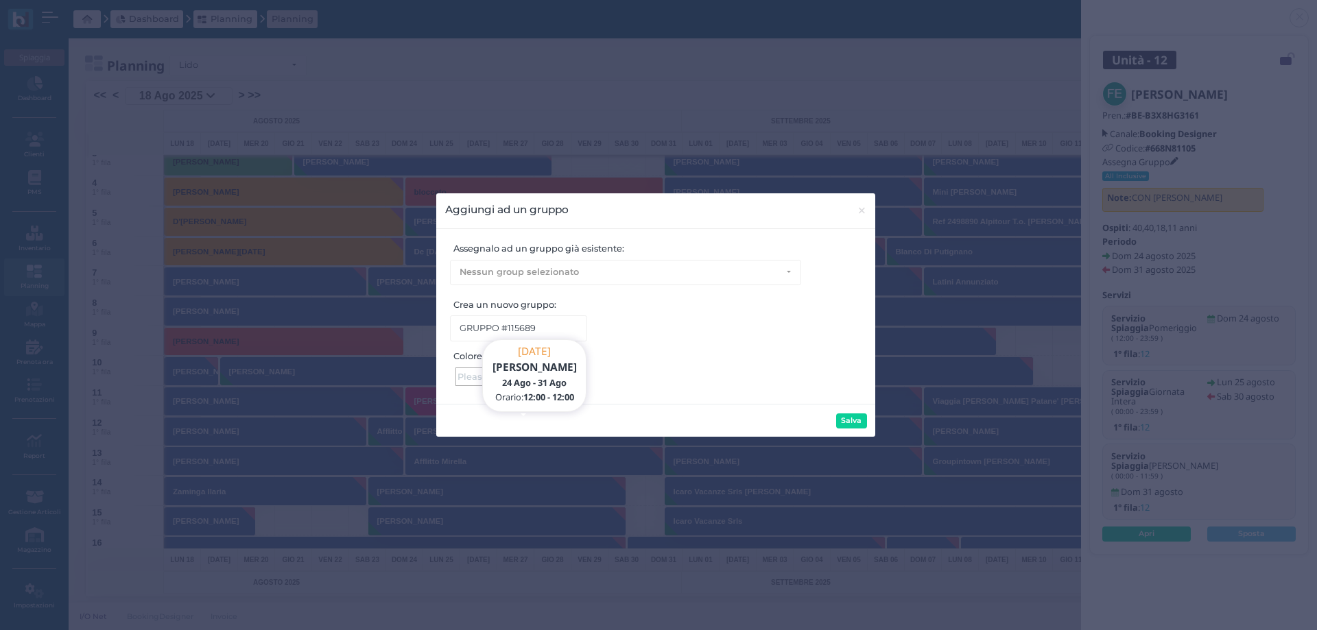
click at [460, 378] on div at bounding box center [482, 377] width 55 height 19
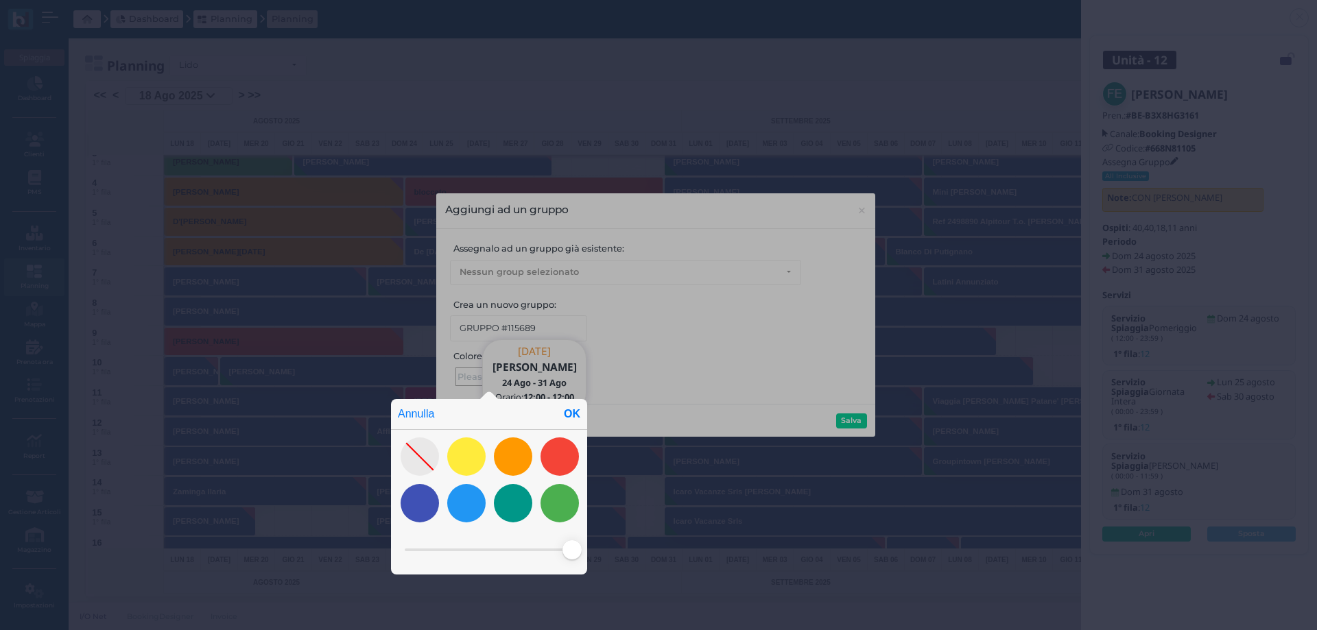
drag, startPoint x: 514, startPoint y: 548, endPoint x: 576, endPoint y: 547, distance: 62.4
click at [576, 548] on span at bounding box center [571, 550] width 19 height 19
click at [571, 407] on div "OK" at bounding box center [572, 414] width 30 height 30
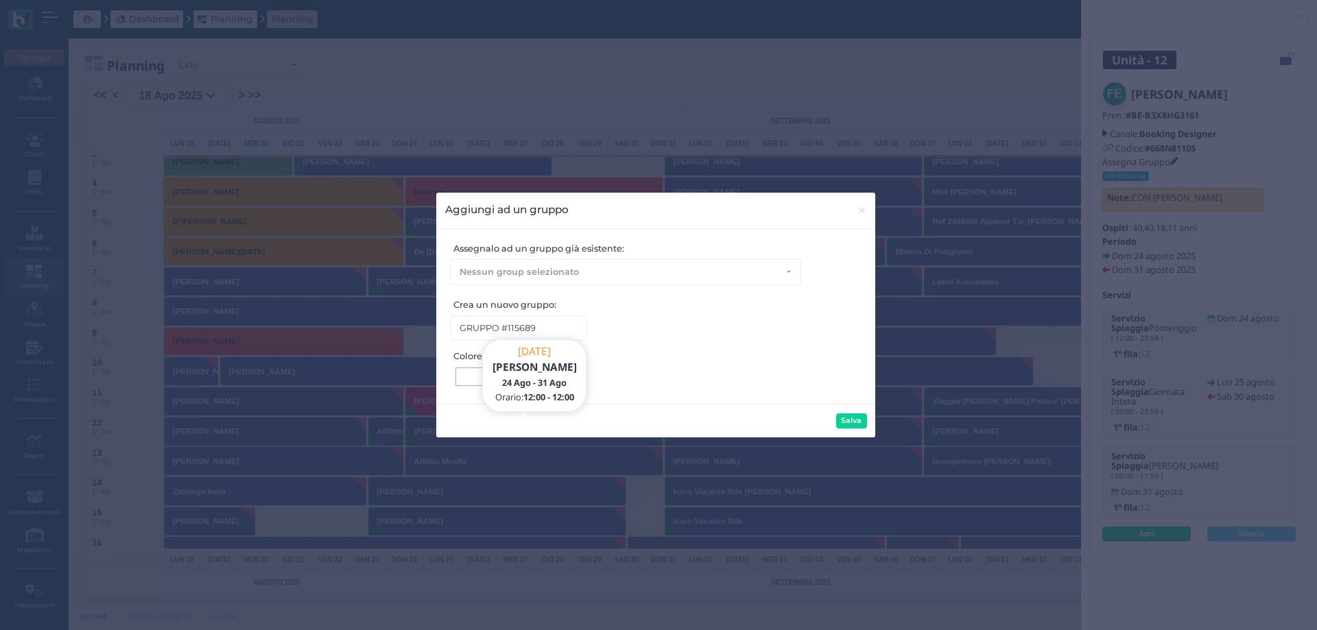
click at [465, 376] on div at bounding box center [482, 376] width 49 height 13
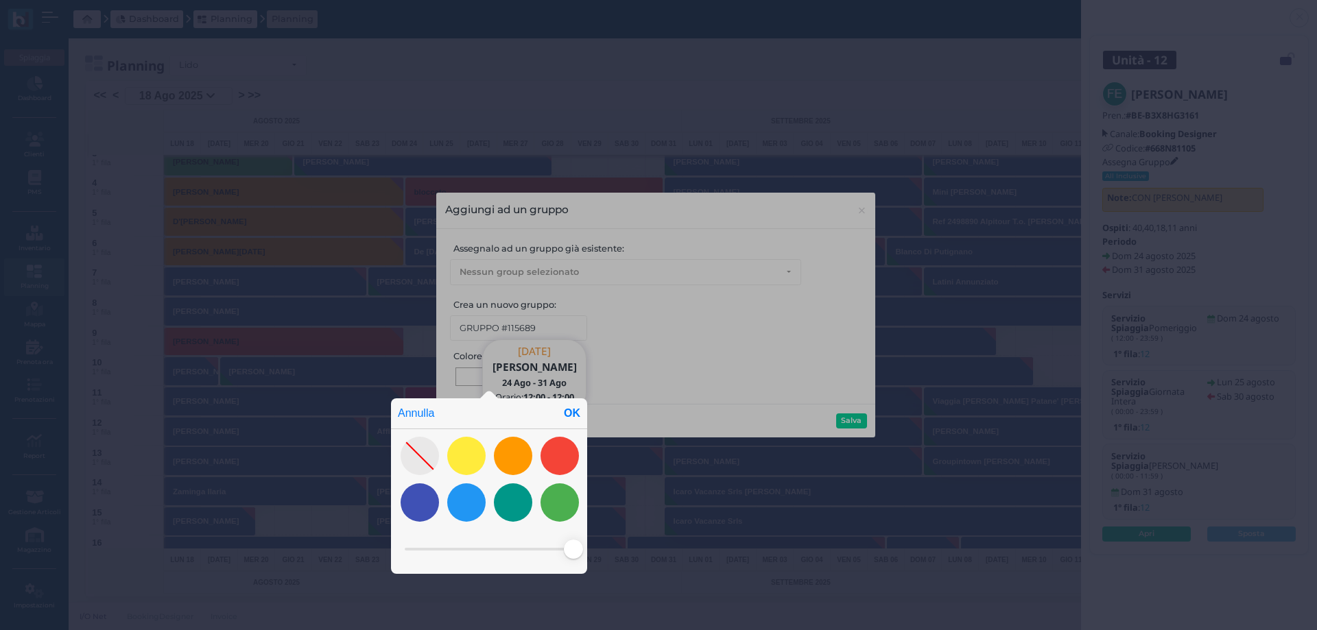
drag, startPoint x: 497, startPoint y: 549, endPoint x: 568, endPoint y: 456, distance: 116.5
click at [606, 547] on div "Annulla OK" at bounding box center [658, 316] width 1317 height 633
click at [576, 407] on div "OK" at bounding box center [572, 414] width 30 height 30
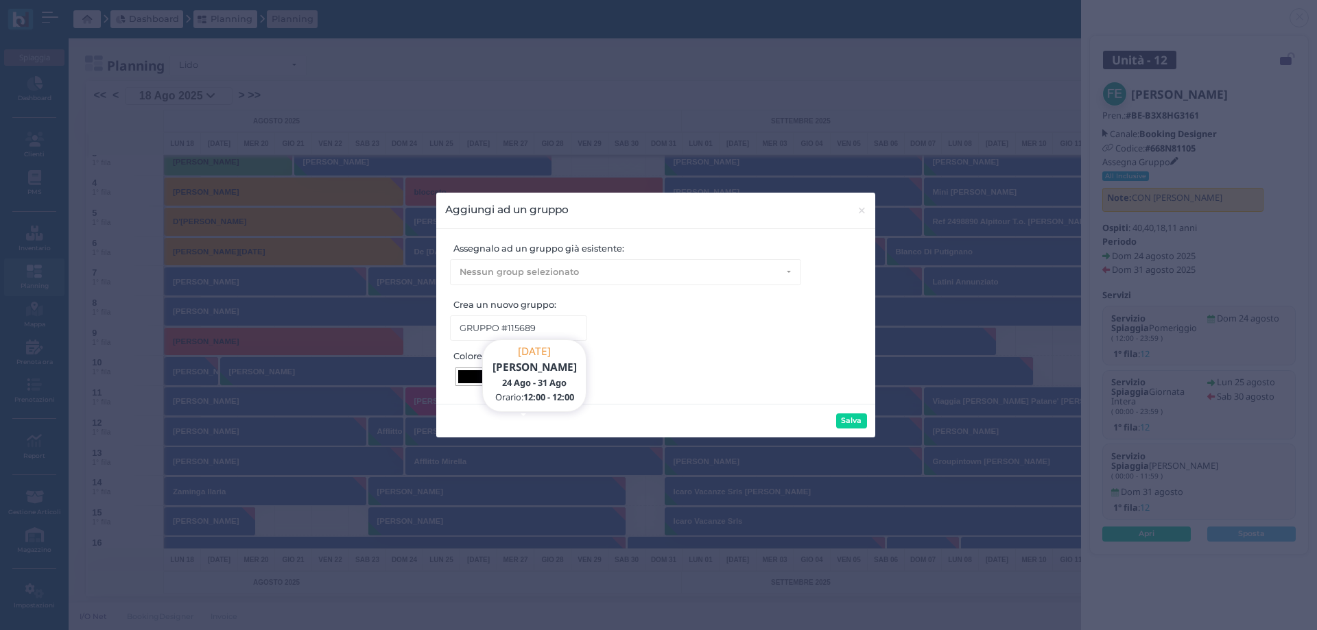
click at [479, 379] on div at bounding box center [482, 376] width 49 height 13
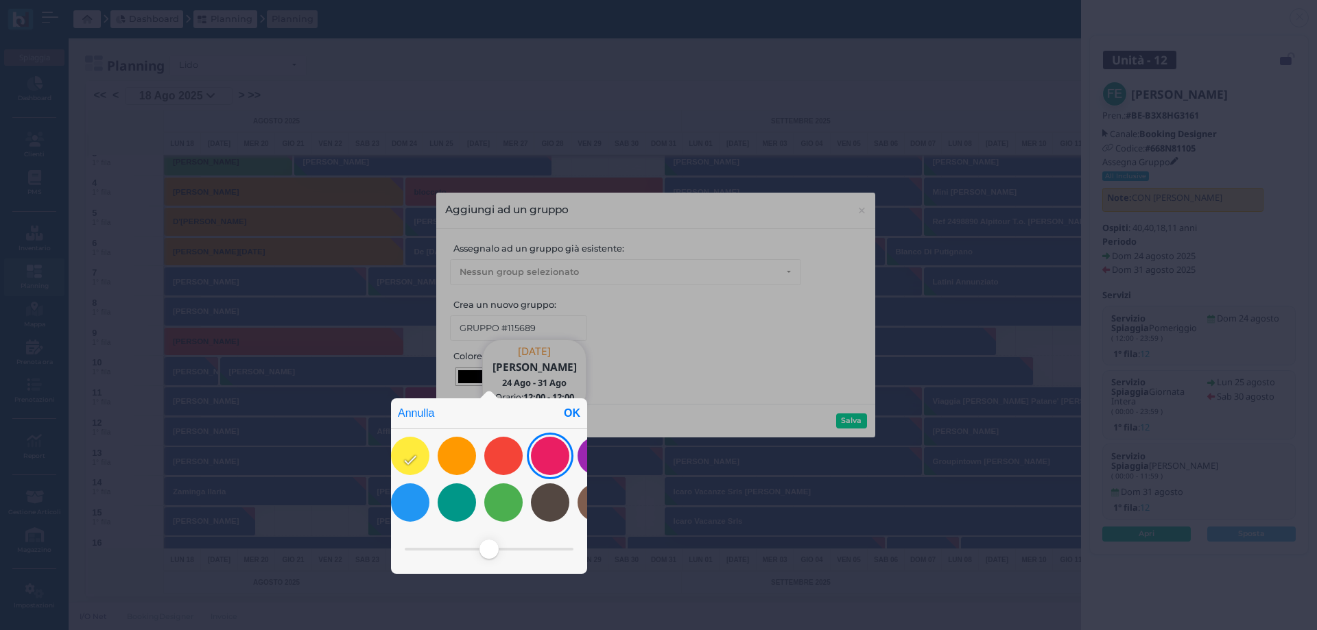
click at [565, 458] on div at bounding box center [550, 456] width 38 height 38
click at [569, 408] on div "OK" at bounding box center [572, 414] width 30 height 30
type input "#ea1e63"
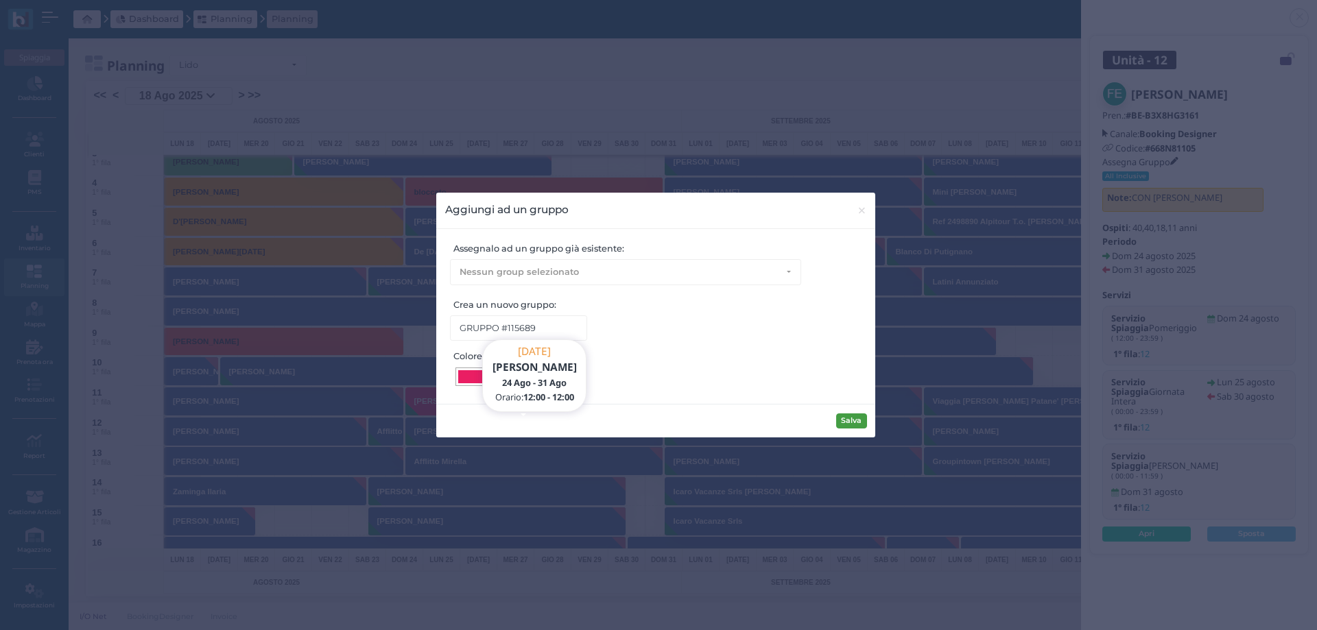
click at [856, 422] on button "Salva" at bounding box center [851, 421] width 31 height 15
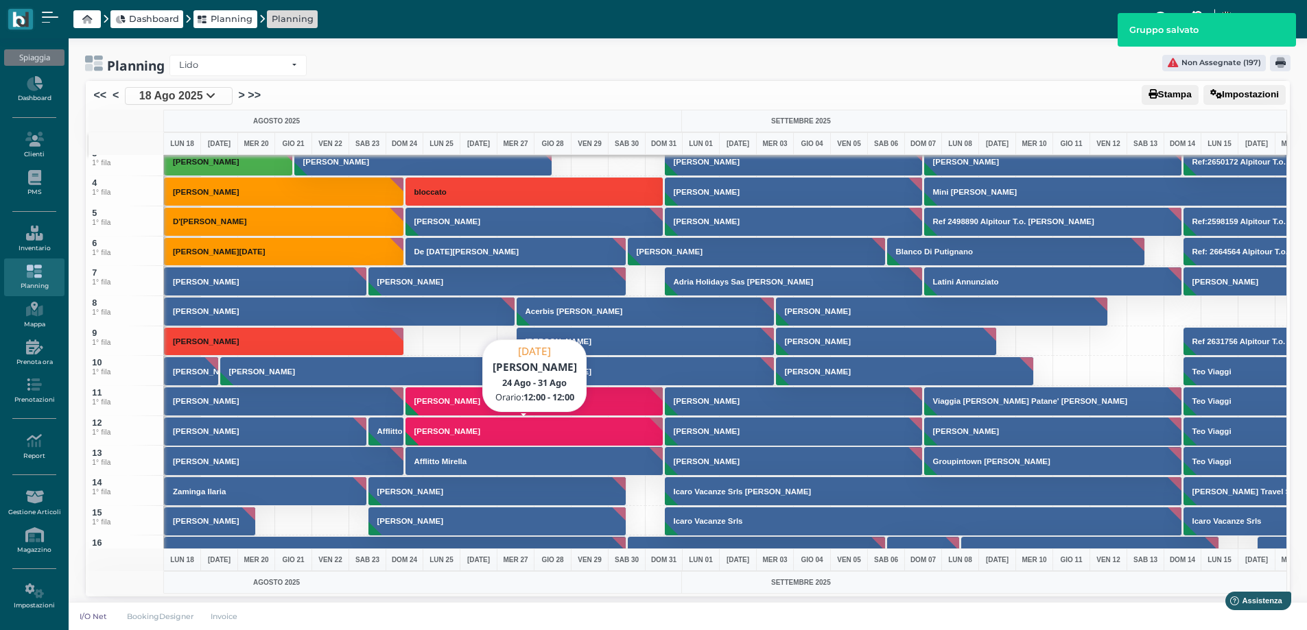
click at [596, 104] on ul "<< < 18 Ago 2025 > >>" at bounding box center [616, 96] width 1050 height 18
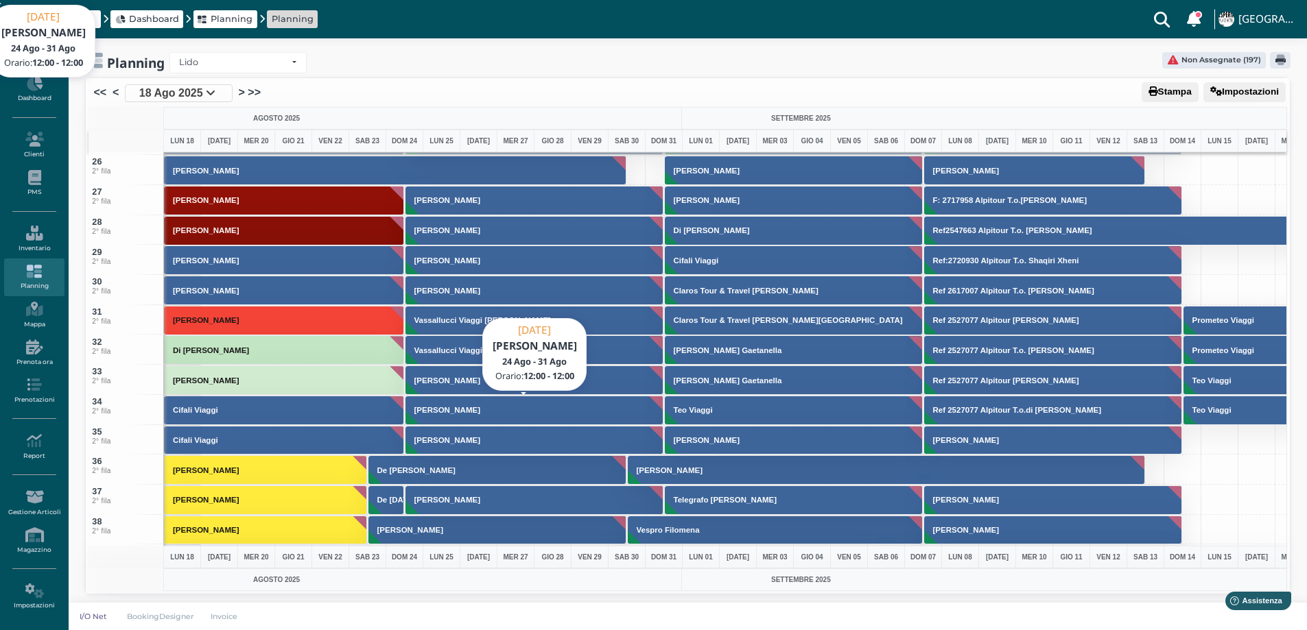
scroll to position [755, 0]
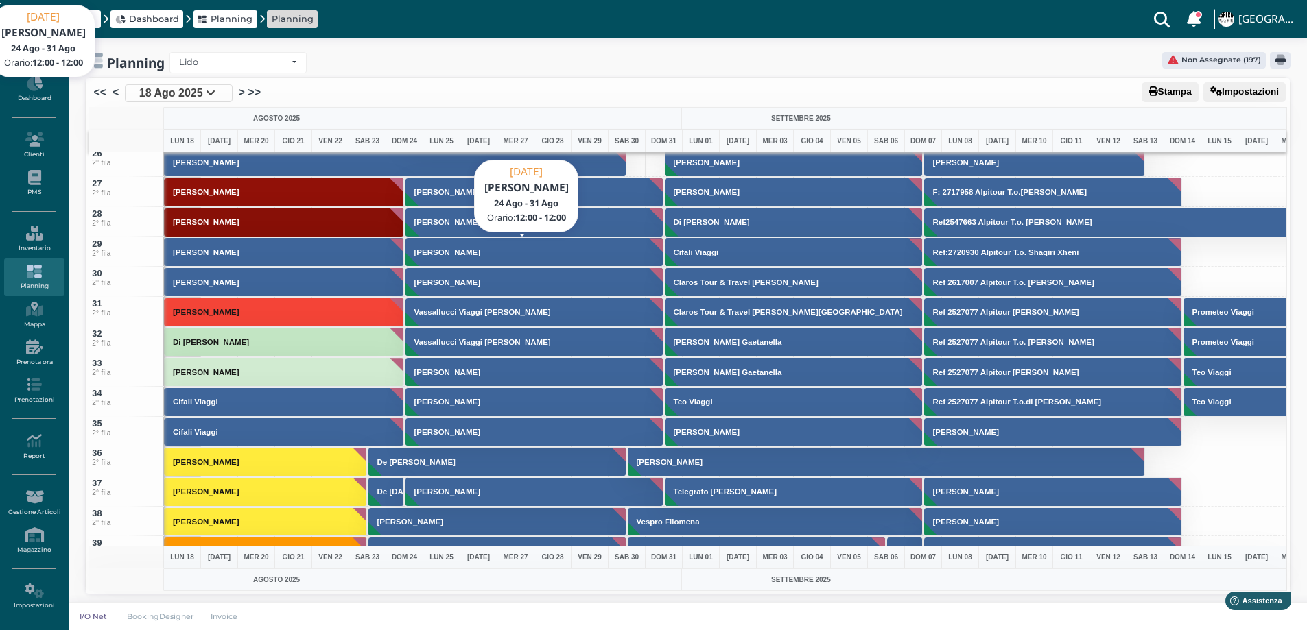
click at [437, 252] on h3 "[PERSON_NAME]" at bounding box center [447, 252] width 77 height 8
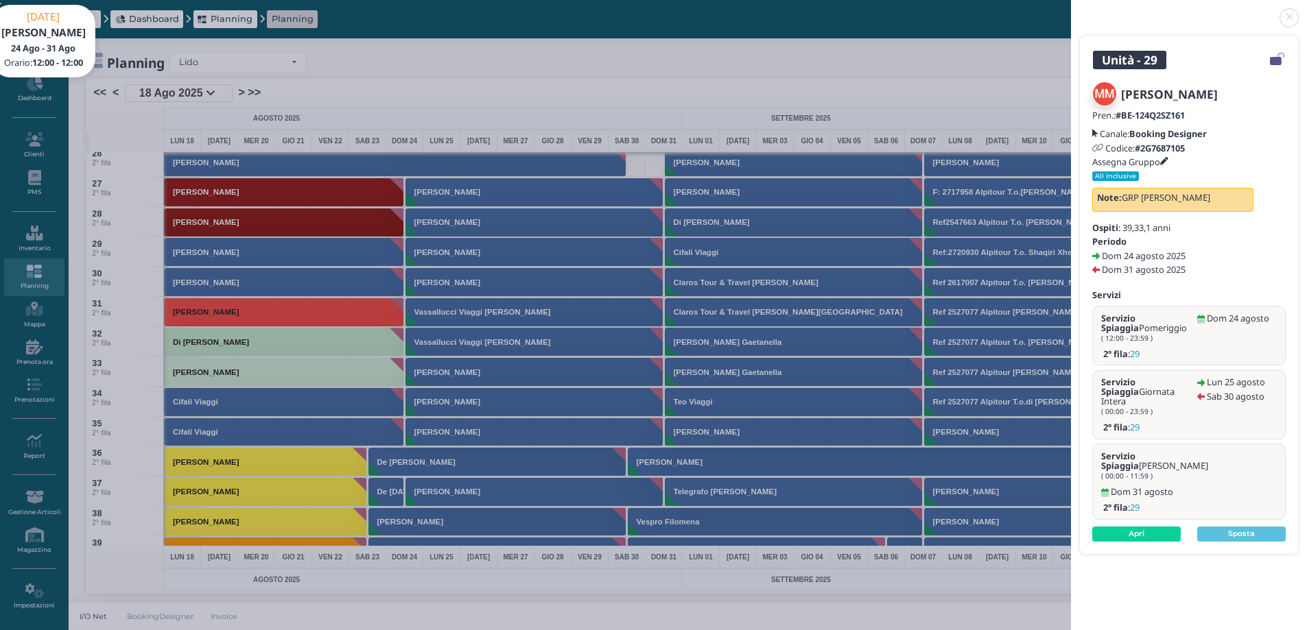
click at [1071, 10] on link at bounding box center [1071, 10] width 0 height 0
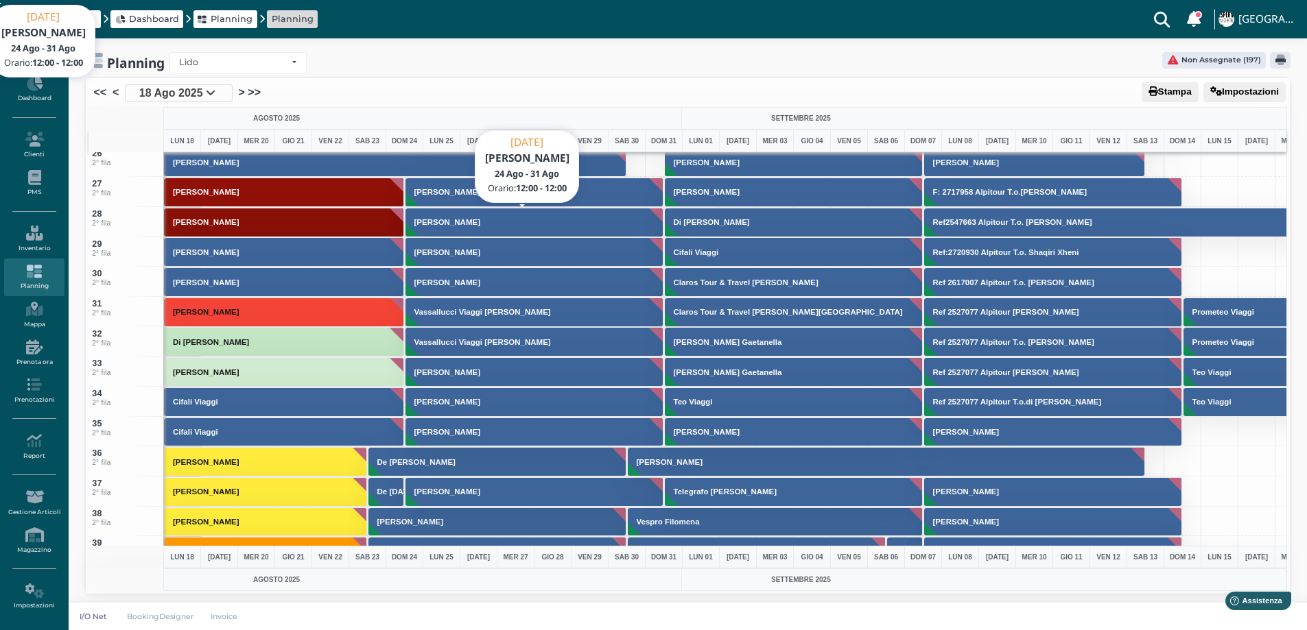
click at [444, 219] on h3 "[PERSON_NAME]" at bounding box center [447, 222] width 77 height 8
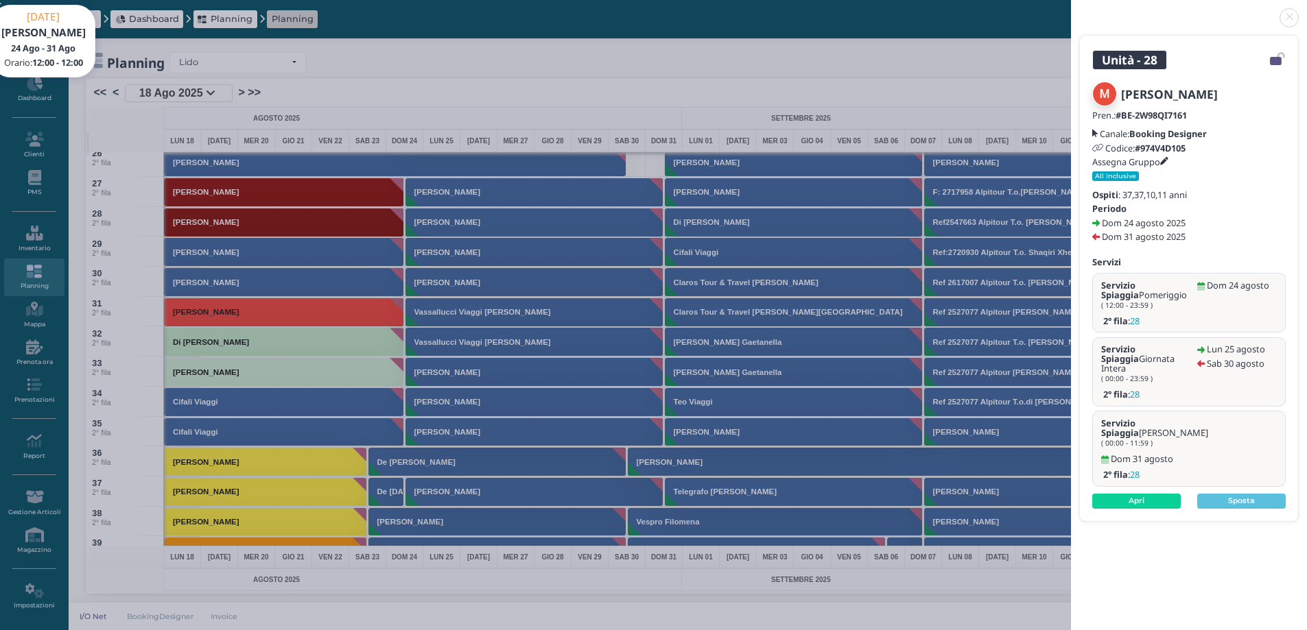
click at [1164, 160] on h5 "Assegna Gruppo" at bounding box center [1130, 162] width 76 height 10
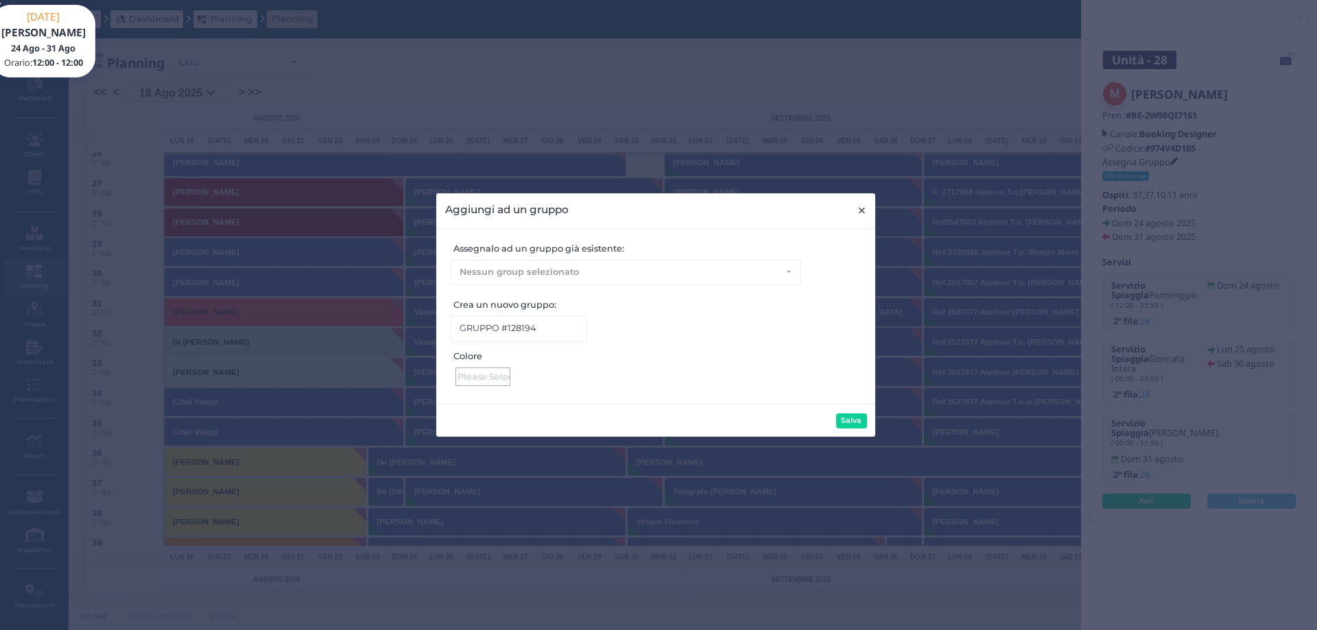
click at [861, 211] on span "×" at bounding box center [862, 211] width 10 height 18
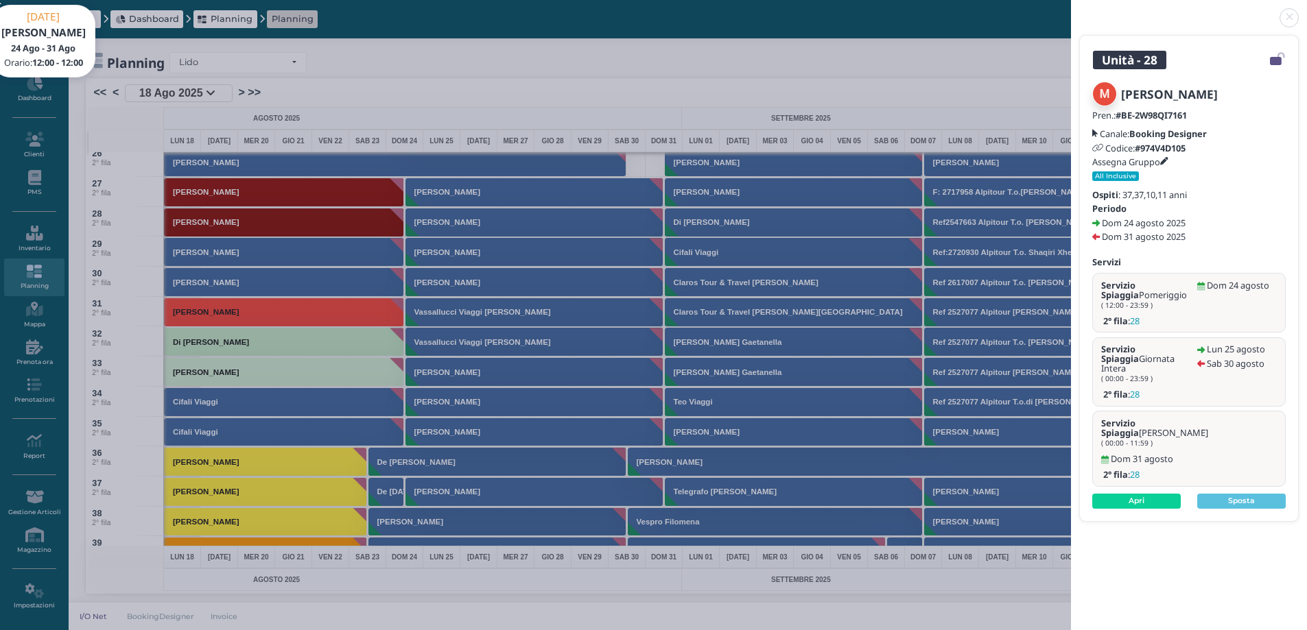
drag, startPoint x: 1293, startPoint y: 18, endPoint x: 1279, endPoint y: 21, distance: 14.1
click at [1071, 10] on link at bounding box center [1071, 10] width 0 height 0
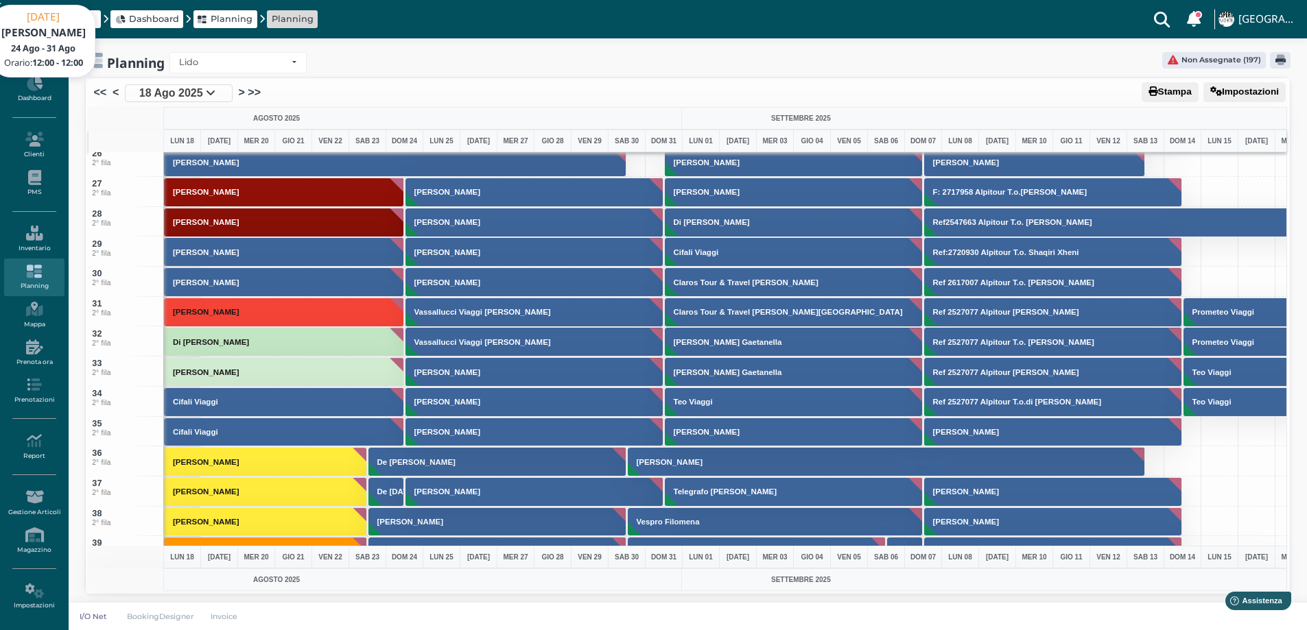
click at [493, 67] on div "Planning Lido Lido Lido Non Assegnate (197)" at bounding box center [687, 62] width 1205 height 21
click at [465, 73] on div "Planning Lido Lido Lido Non Assegnate (197)" at bounding box center [687, 62] width 1205 height 21
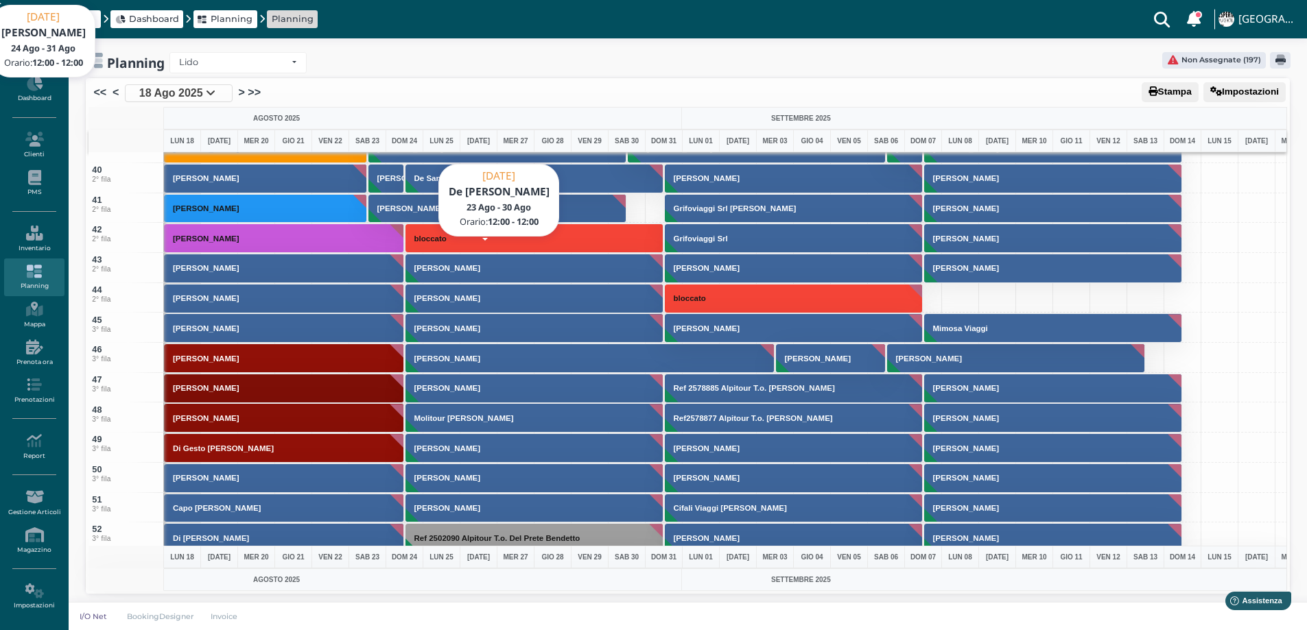
scroll to position [960, 0]
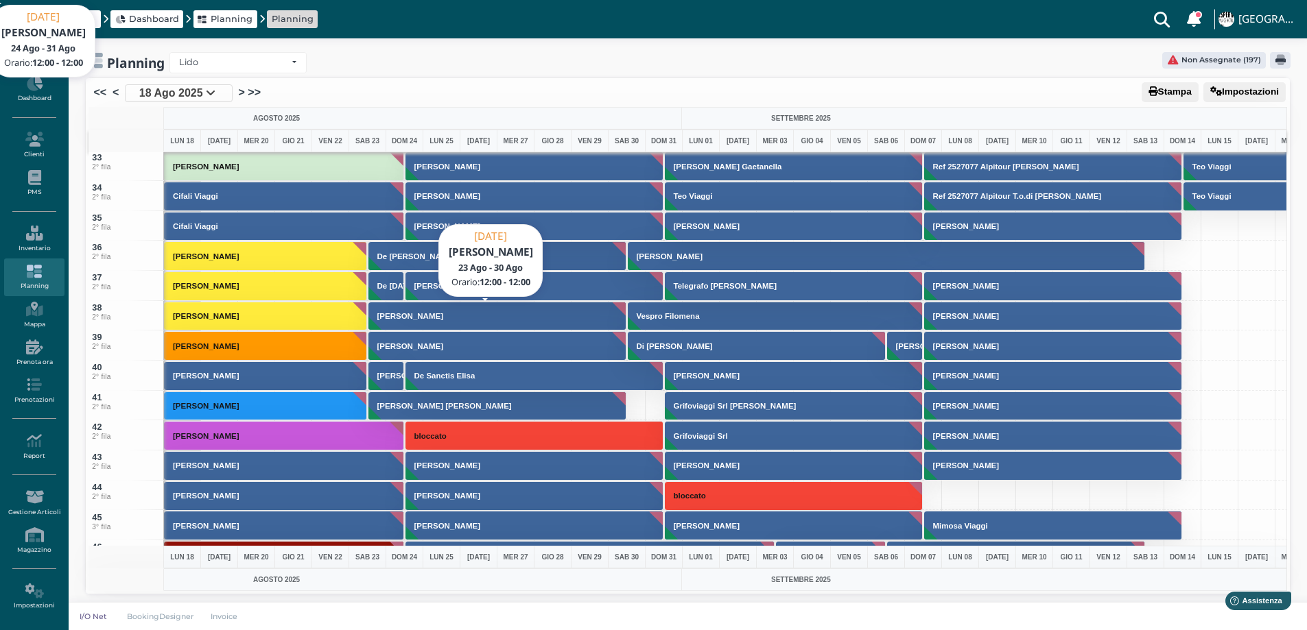
click at [413, 322] on button "[PERSON_NAME]" at bounding box center [497, 316] width 259 height 29
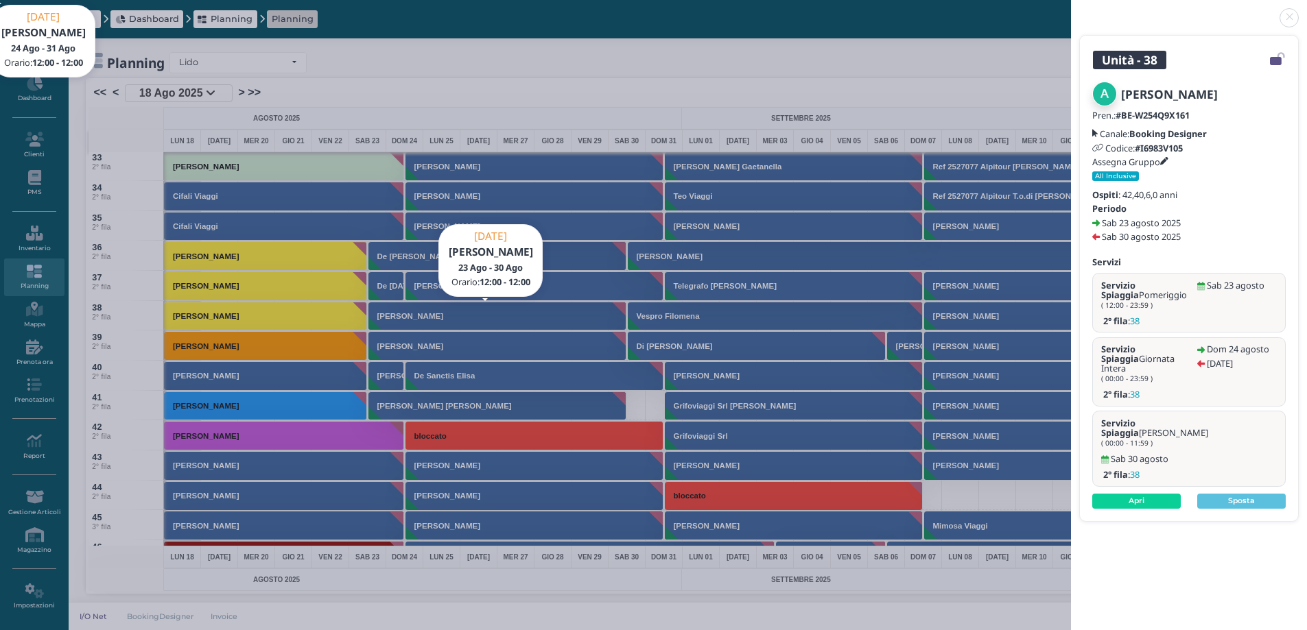
click at [1071, 10] on link at bounding box center [1071, 10] width 0 height 0
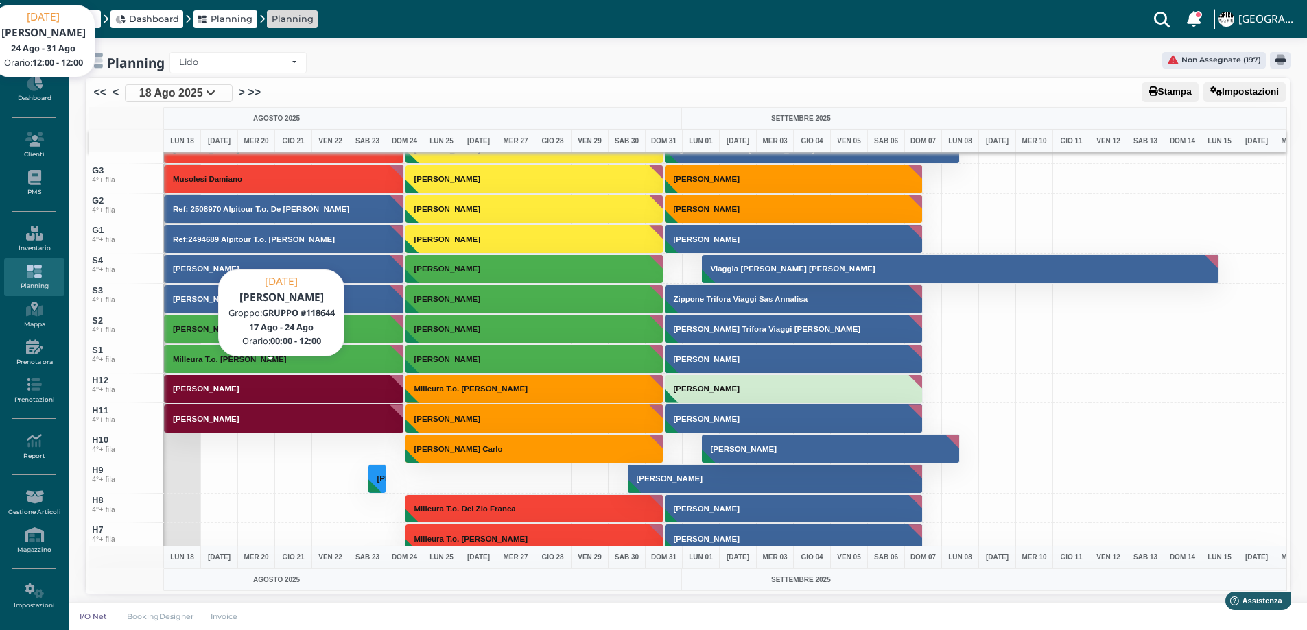
scroll to position [4527, 0]
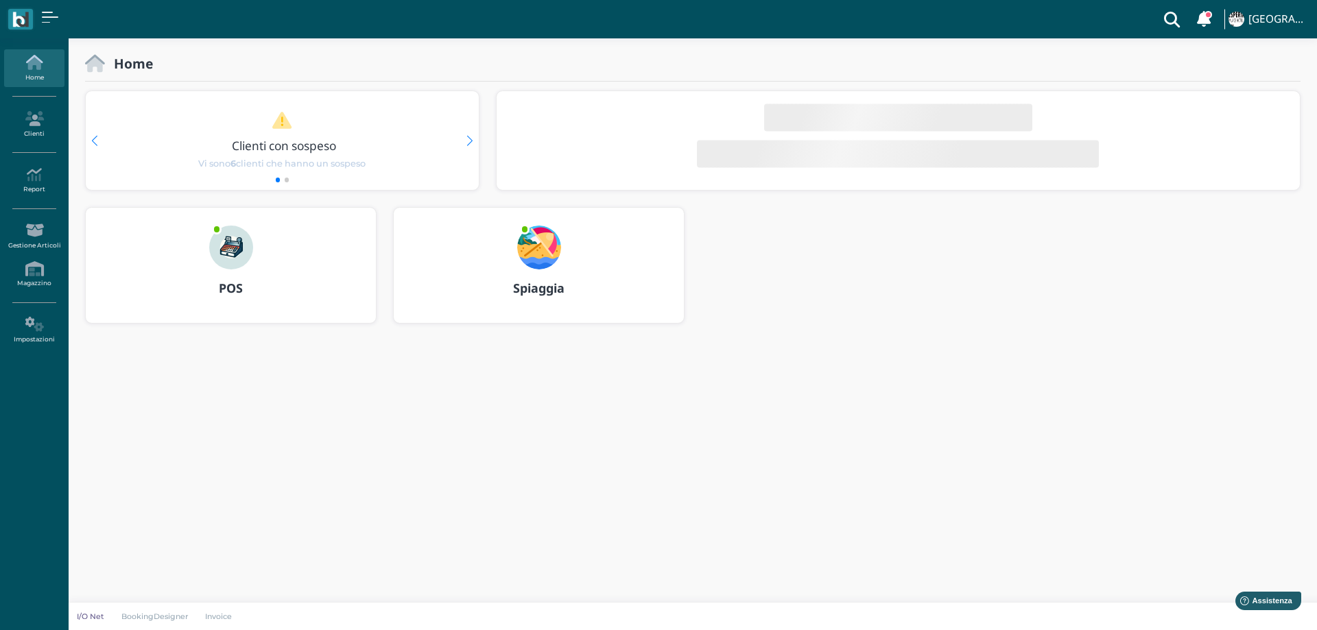
click at [525, 250] on img at bounding box center [539, 248] width 44 height 44
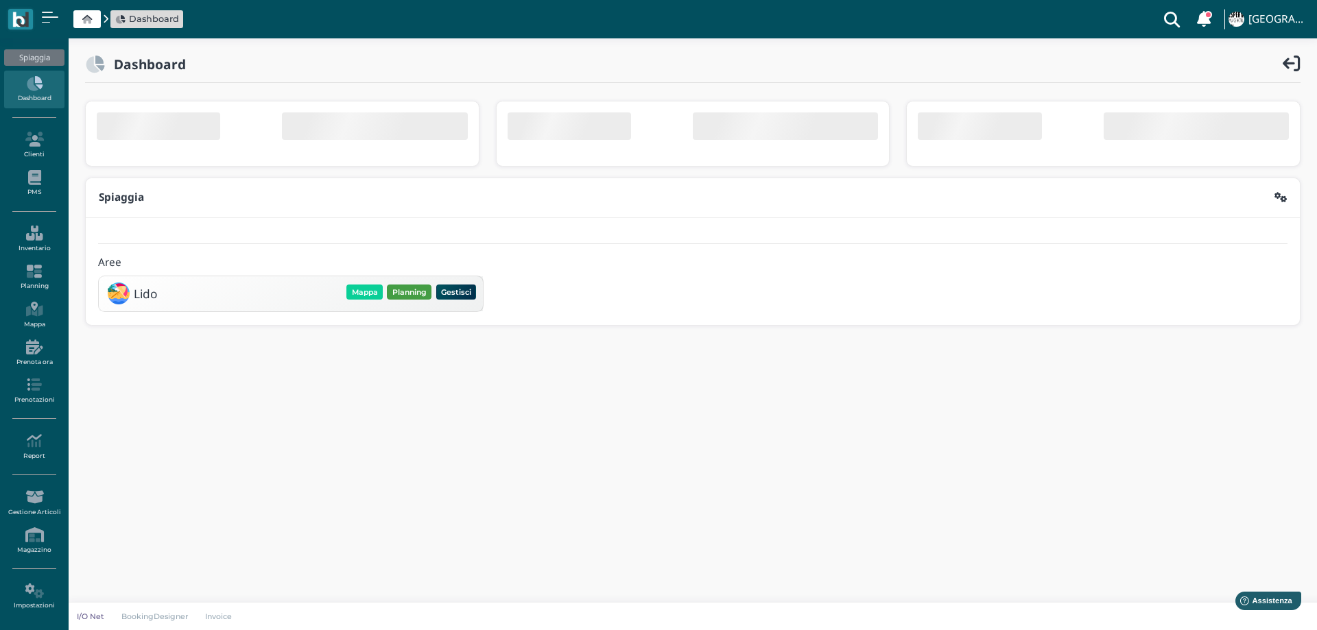
click at [394, 290] on div "Lido [GEOGRAPHIC_DATA] Planning Gestisci Elimina" at bounding box center [291, 293] width 384 height 35
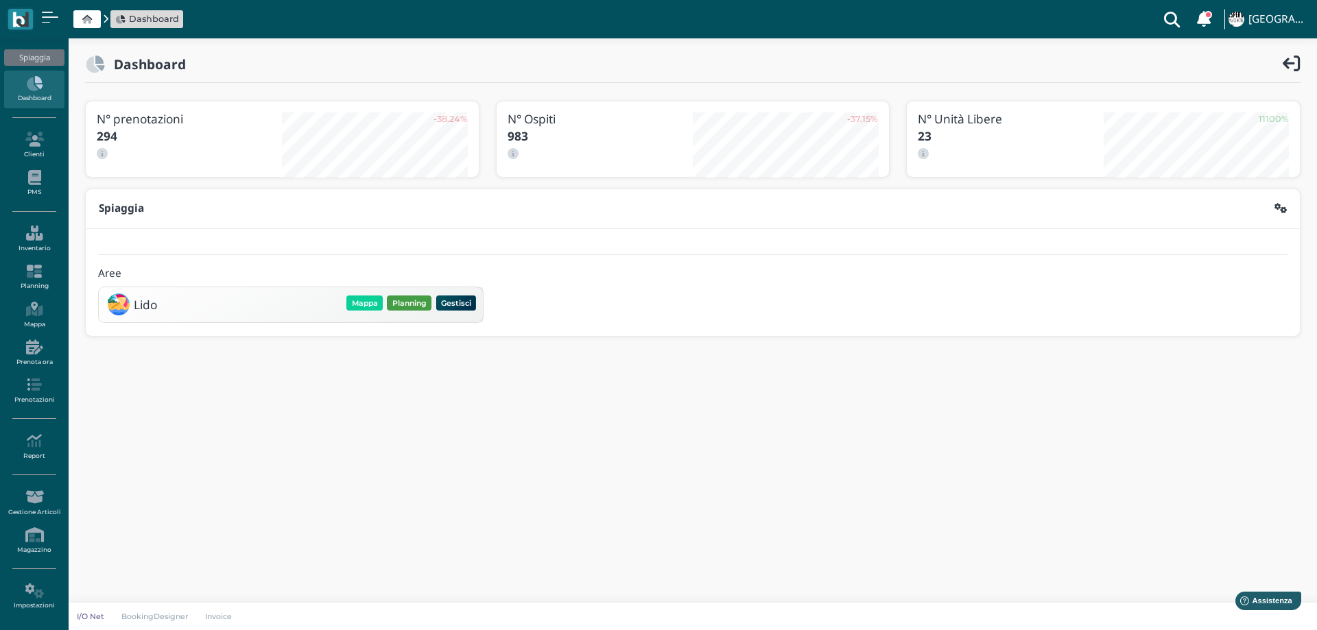
click at [406, 305] on button "Planning" at bounding box center [409, 303] width 45 height 15
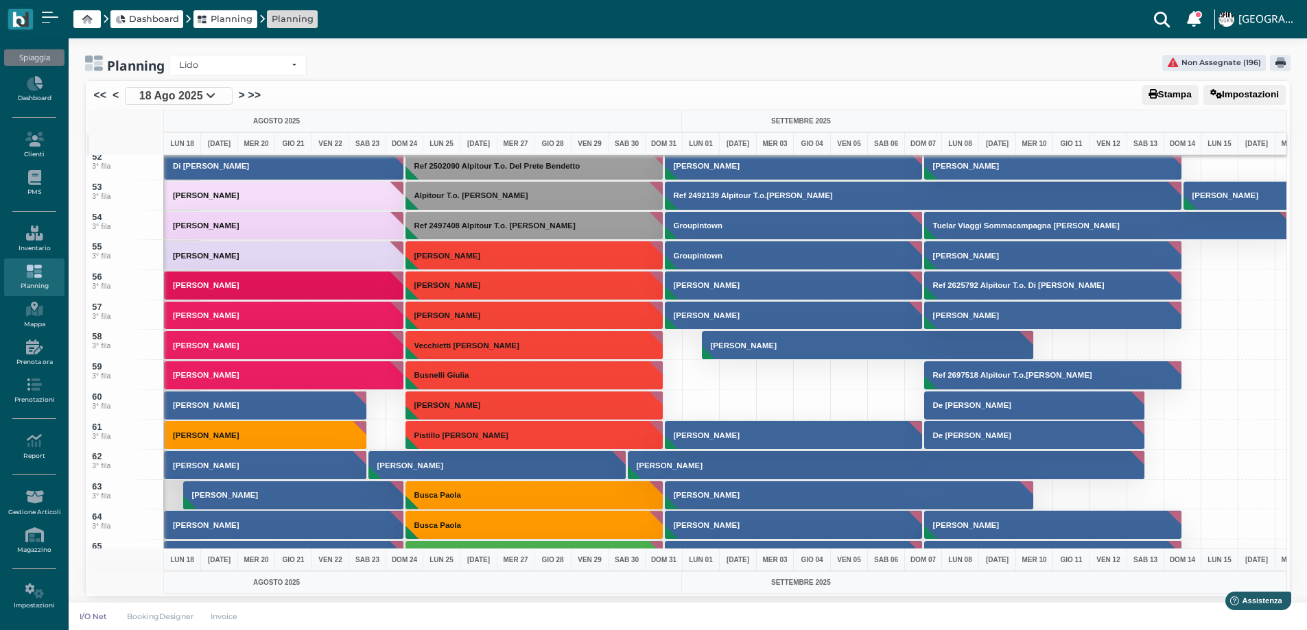
scroll to position [1509, 0]
